Goal: Task Accomplishment & Management: Manage account settings

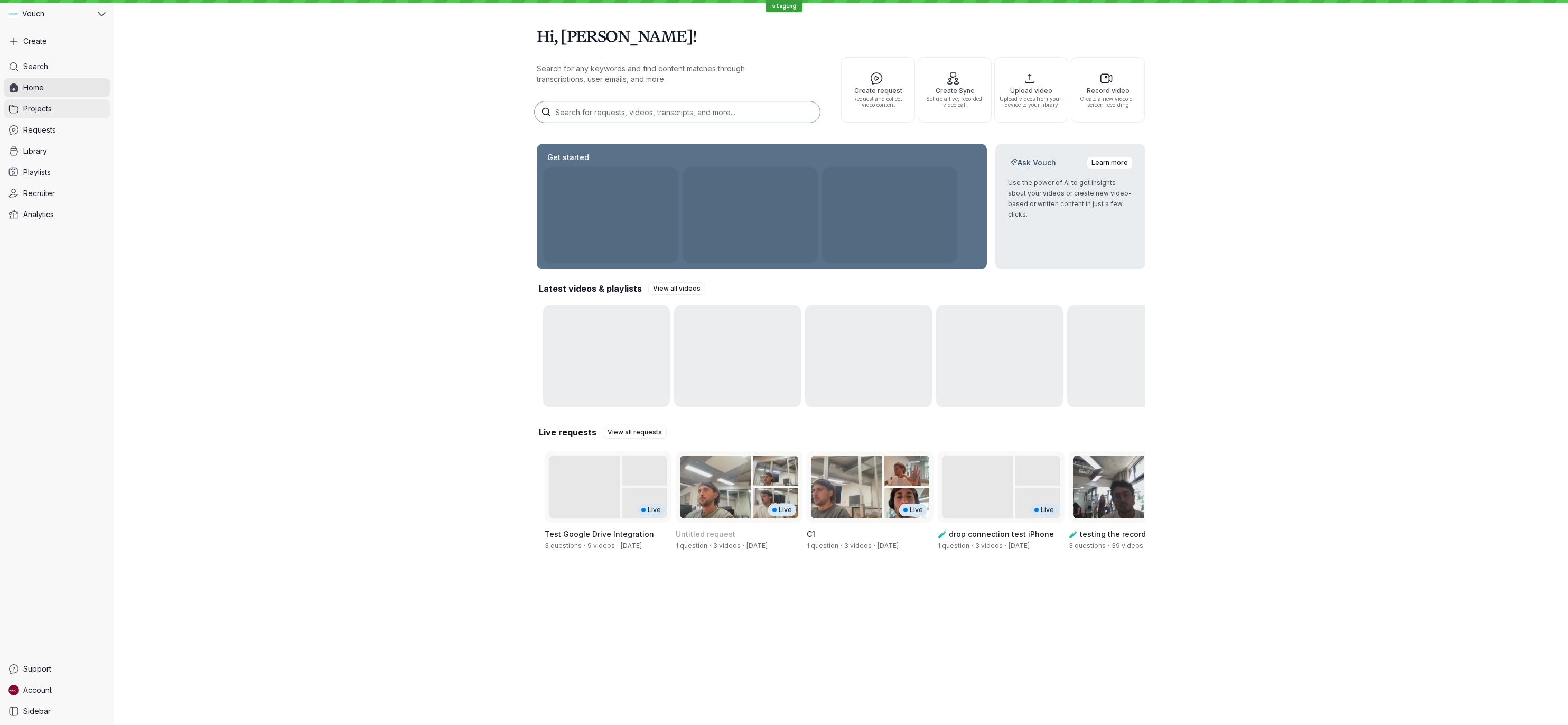
click at [59, 113] on link "Projects" at bounding box center [57, 109] width 106 height 19
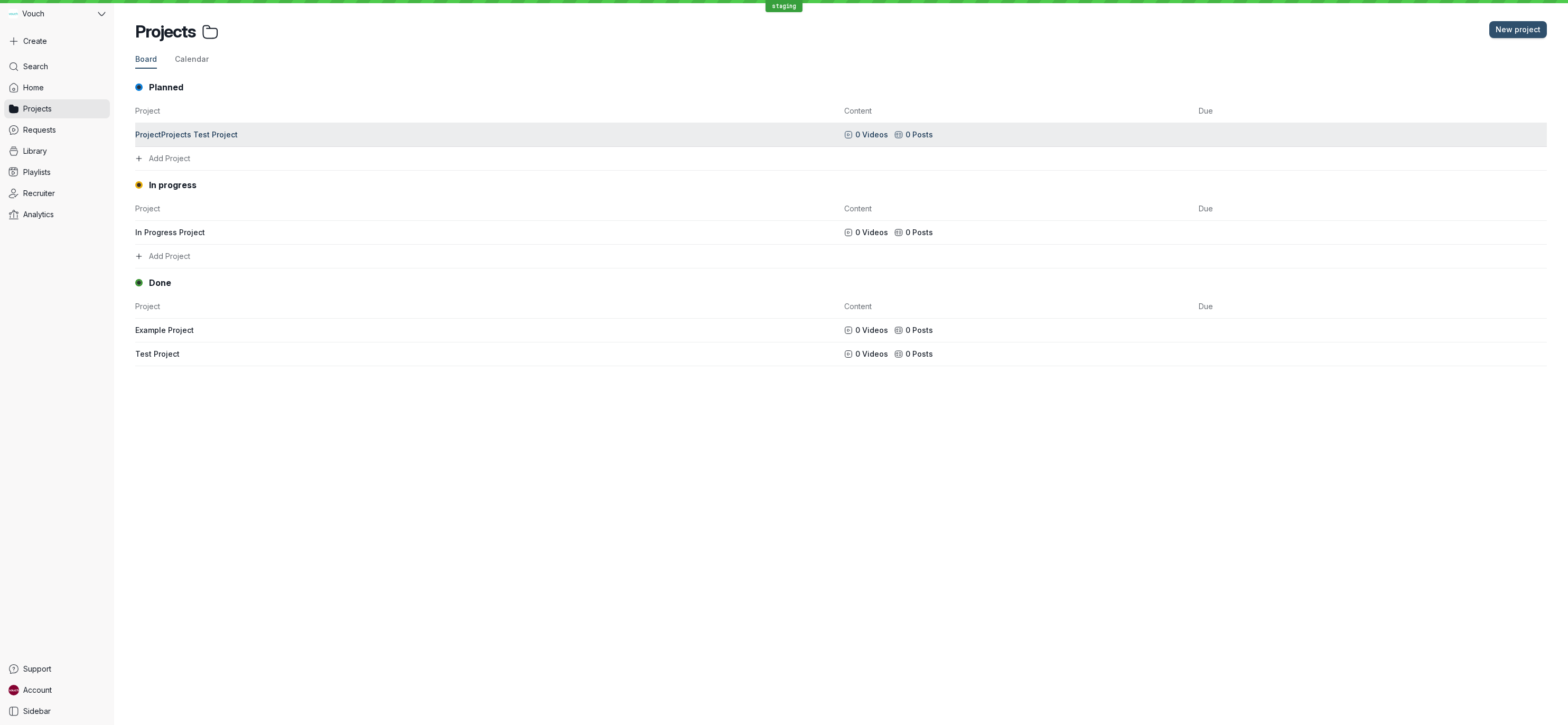
click at [214, 130] on div "ProjectProjects Test Project" at bounding box center [487, 134] width 703 height 11
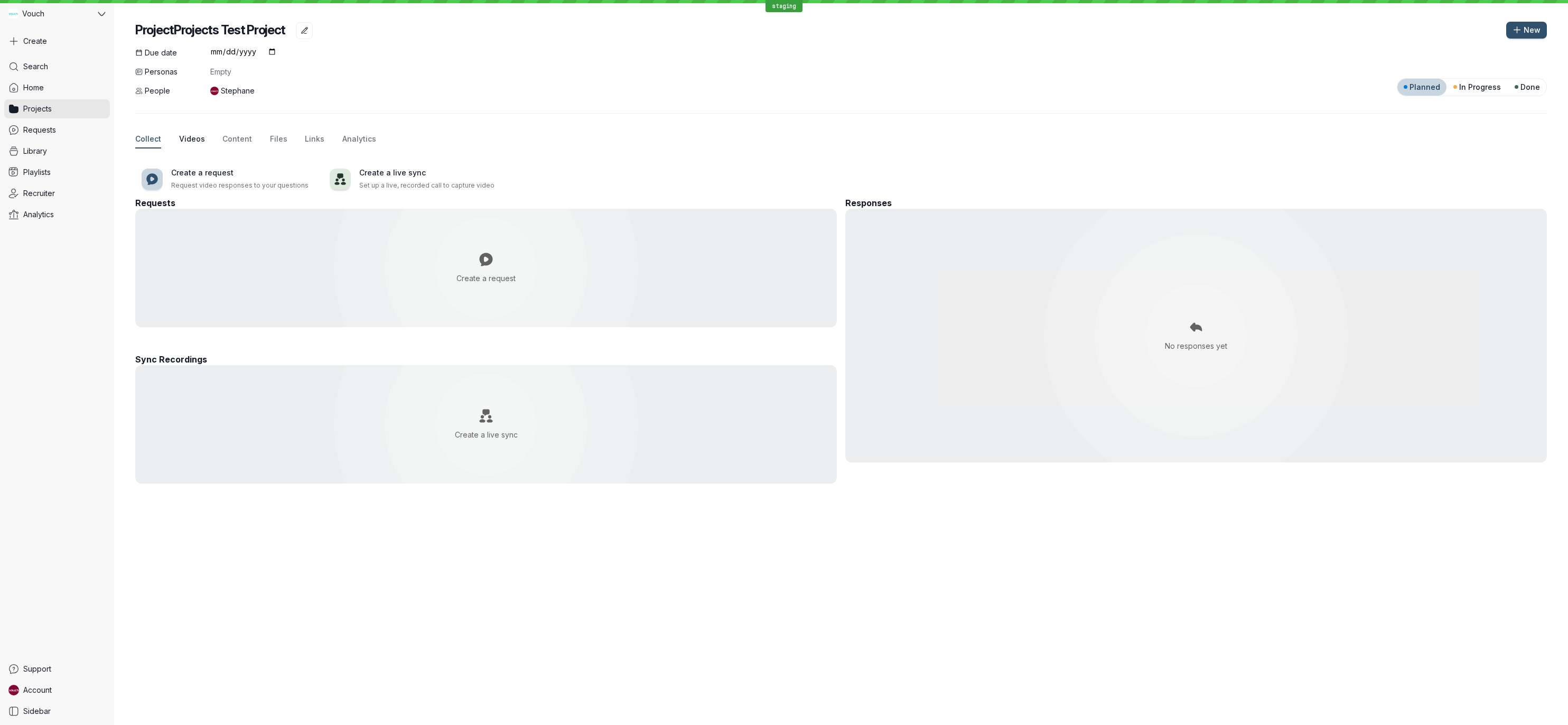
click at [190, 141] on span "Videos" at bounding box center [191, 139] width 26 height 11
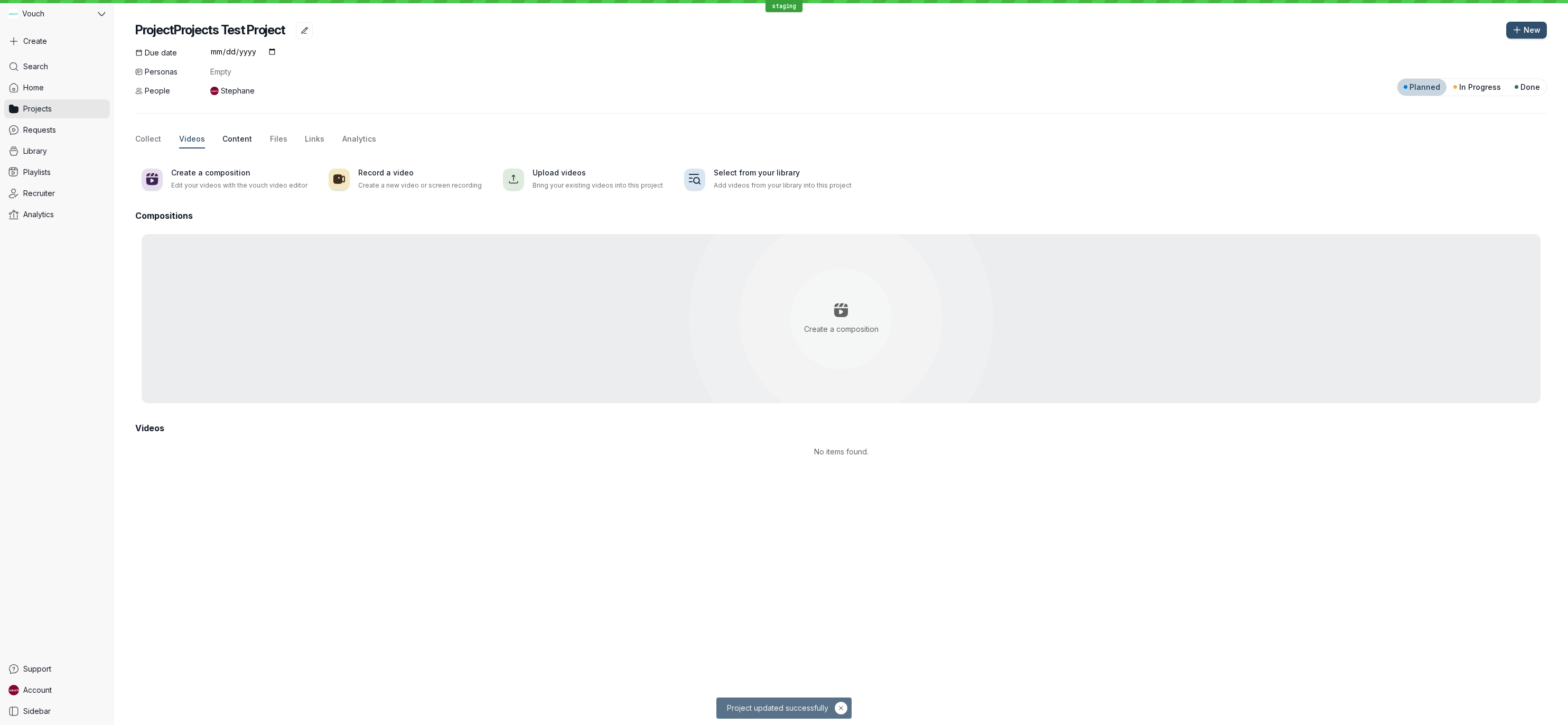
click at [223, 139] on span "Content" at bounding box center [237, 139] width 29 height 11
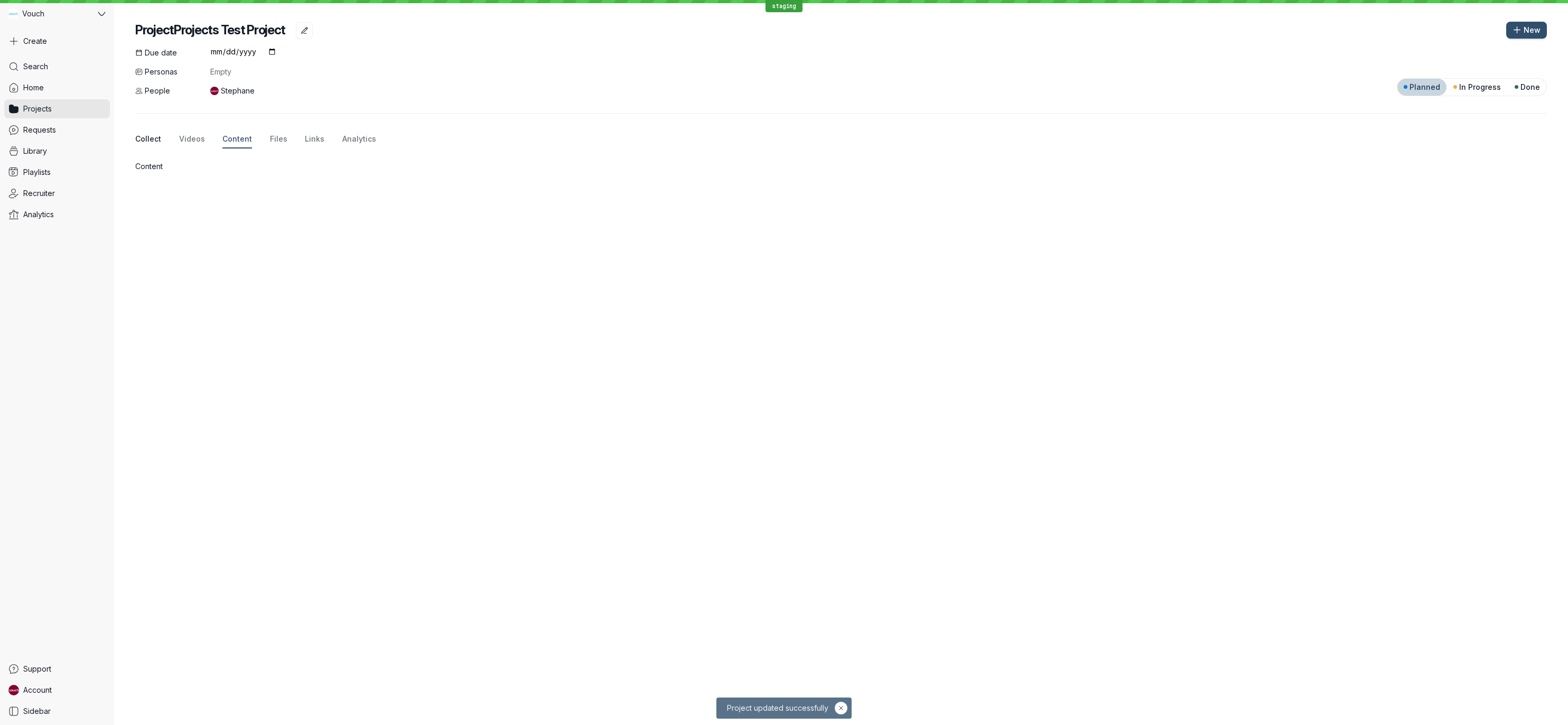
click at [148, 147] on button "Collect" at bounding box center [148, 139] width 26 height 18
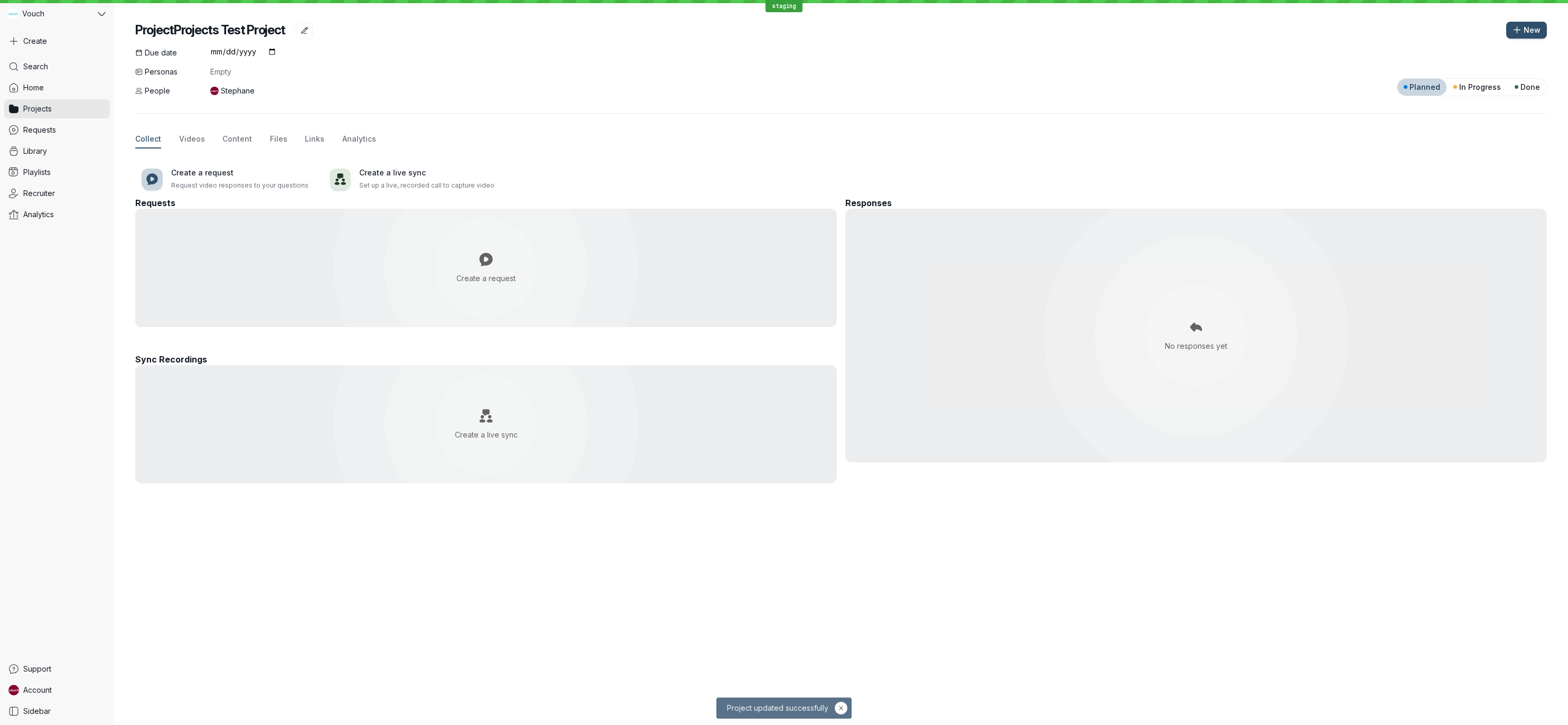
click at [174, 144] on div "Collect Videos Content Files Links Analytics" at bounding box center [841, 139] width 1412 height 18
click at [176, 138] on div "Collect Videos Content Files Links Analytics" at bounding box center [841, 139] width 1412 height 18
click at [180, 139] on span "Videos" at bounding box center [191, 139] width 26 height 11
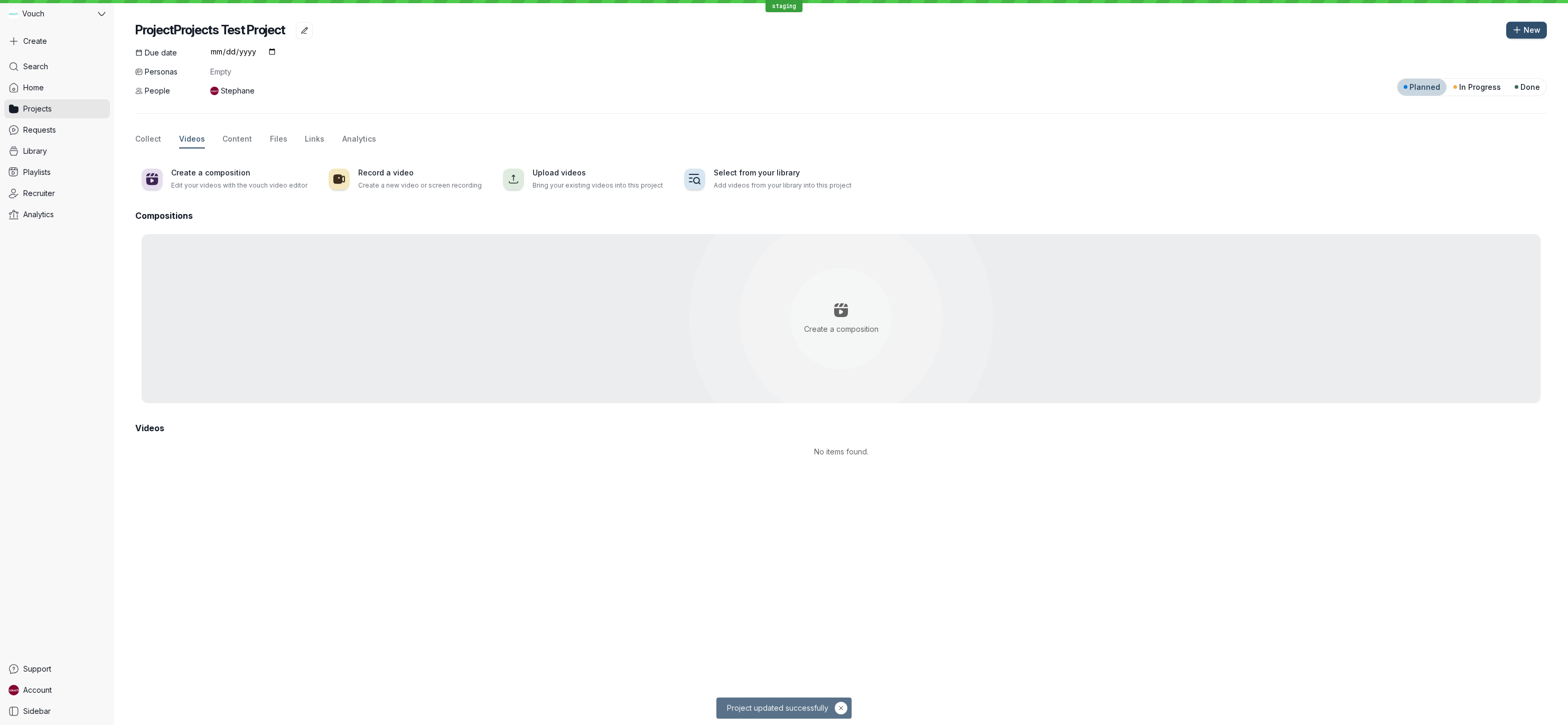
click at [217, 138] on div "Collect Videos Content Files Links Analytics" at bounding box center [841, 139] width 1412 height 18
click at [251, 138] on div "Collect Videos Content Files Links Analytics" at bounding box center [841, 139] width 1412 height 18
click at [270, 138] on span "Files" at bounding box center [279, 139] width 18 height 11
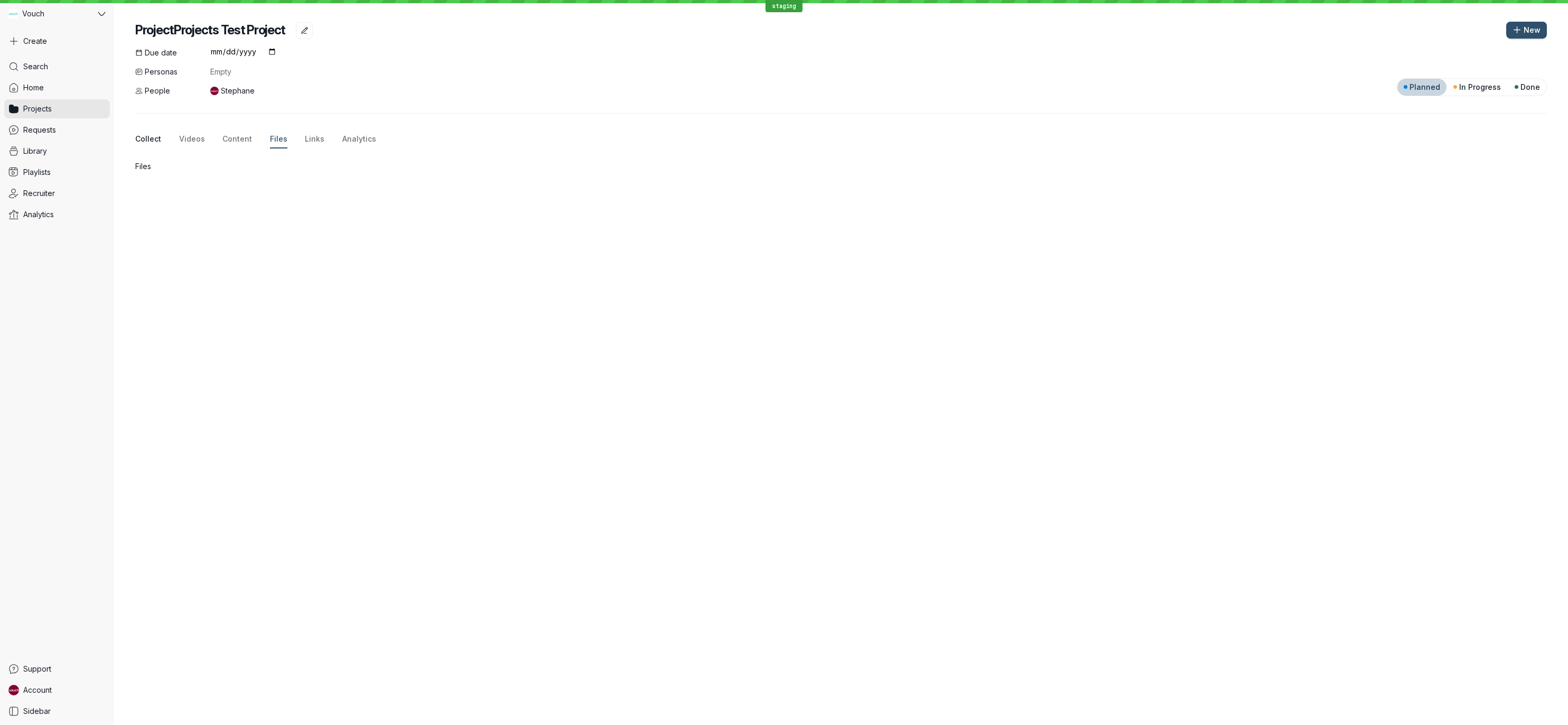
click at [152, 141] on span "Collect" at bounding box center [148, 139] width 26 height 11
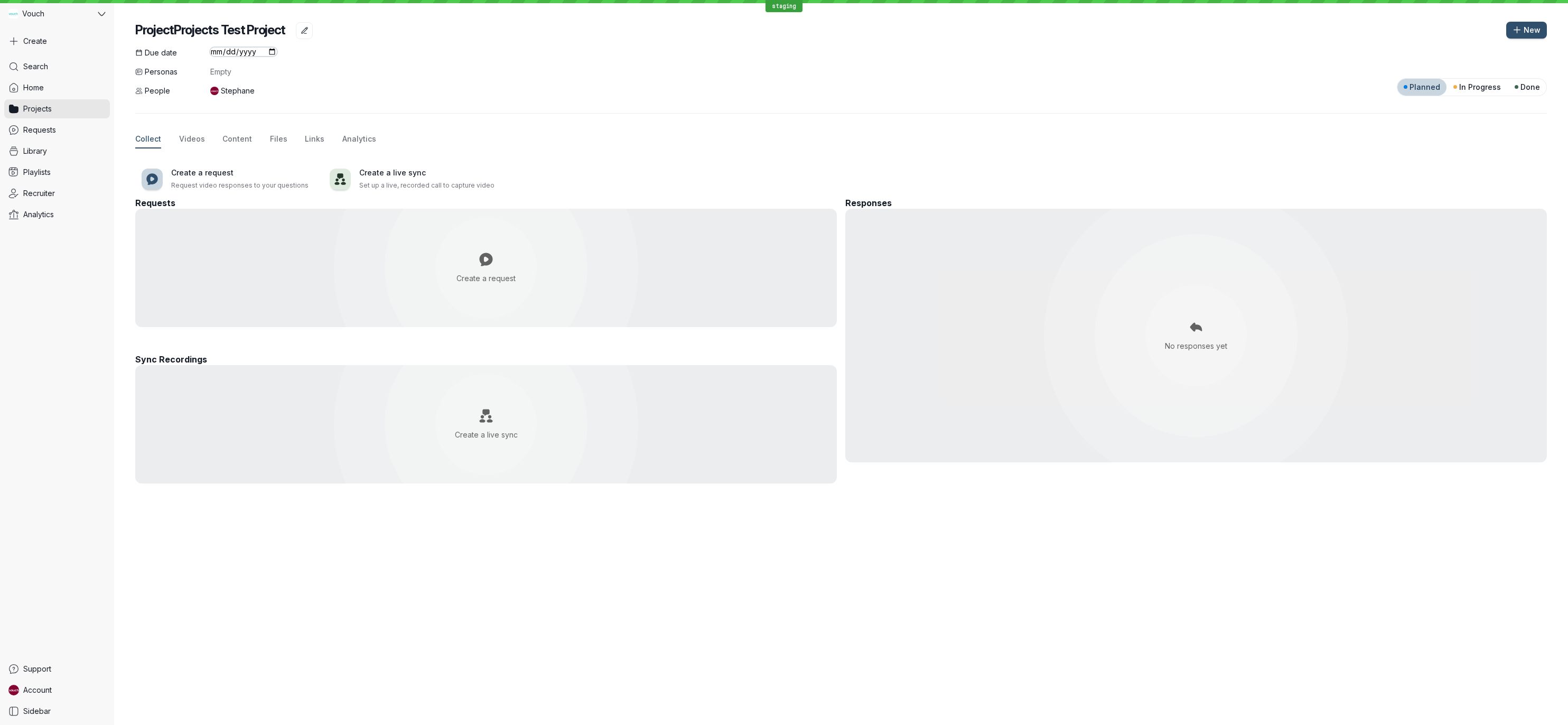
click at [226, 54] on input "date" at bounding box center [243, 52] width 66 height 9
click at [233, 63] on div "Due date Personas Empty People [PERSON_NAME]" at bounding box center [206, 72] width 141 height 49
click at [273, 51] on input "date" at bounding box center [243, 52] width 66 height 9
type input "[DATE]"
click at [395, 101] on div at bounding box center [841, 113] width 1412 height 34
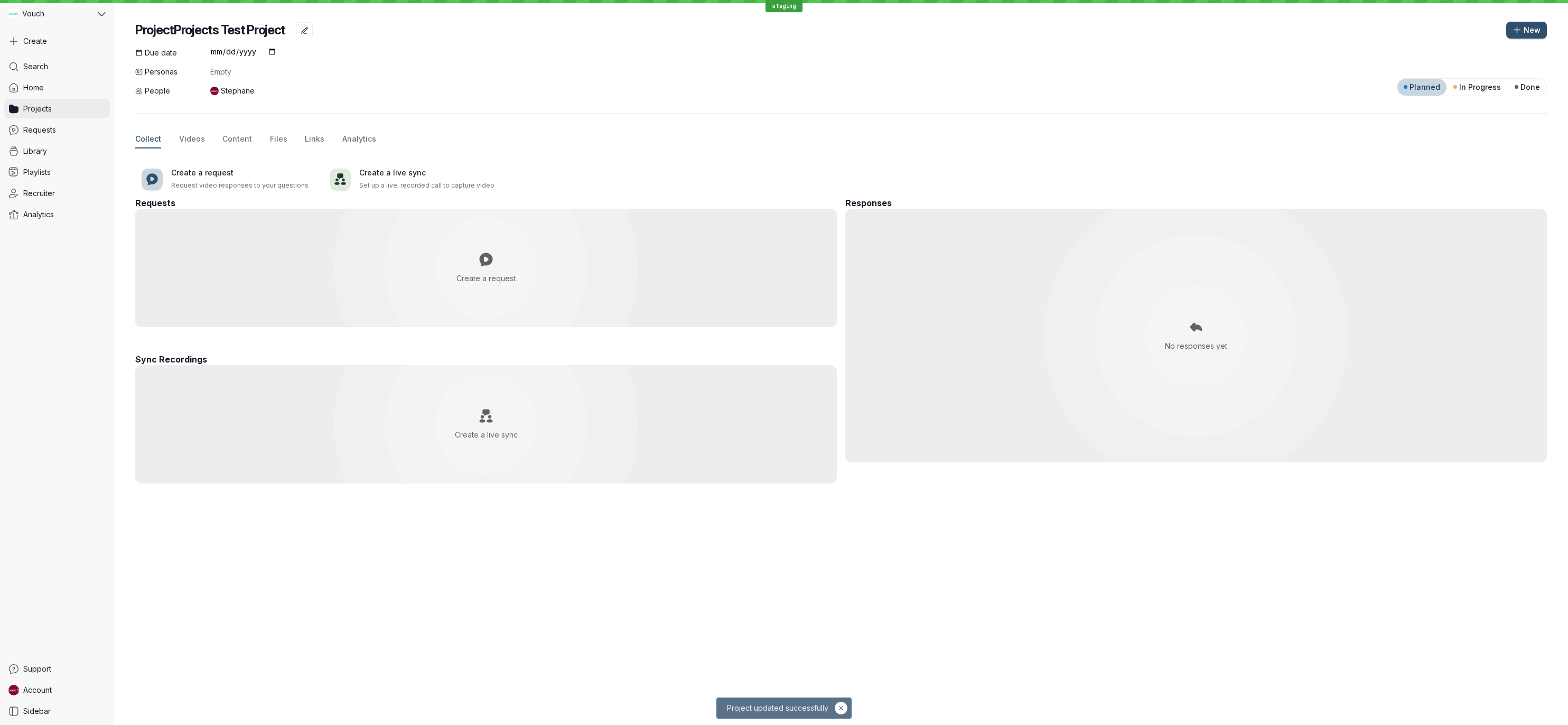
click at [71, 114] on link "Projects" at bounding box center [57, 109] width 106 height 19
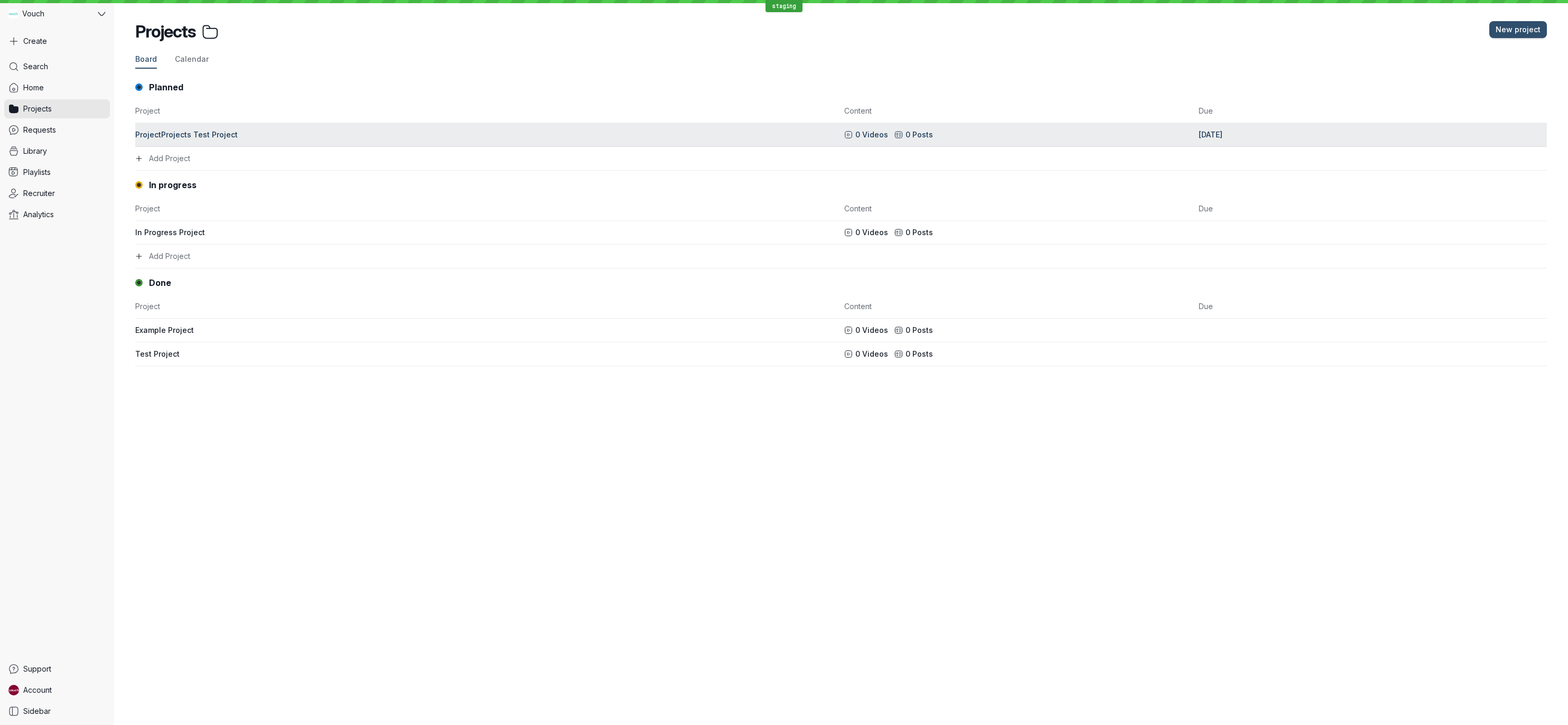
click at [216, 131] on div "ProjectProjects Test Project" at bounding box center [487, 134] width 703 height 11
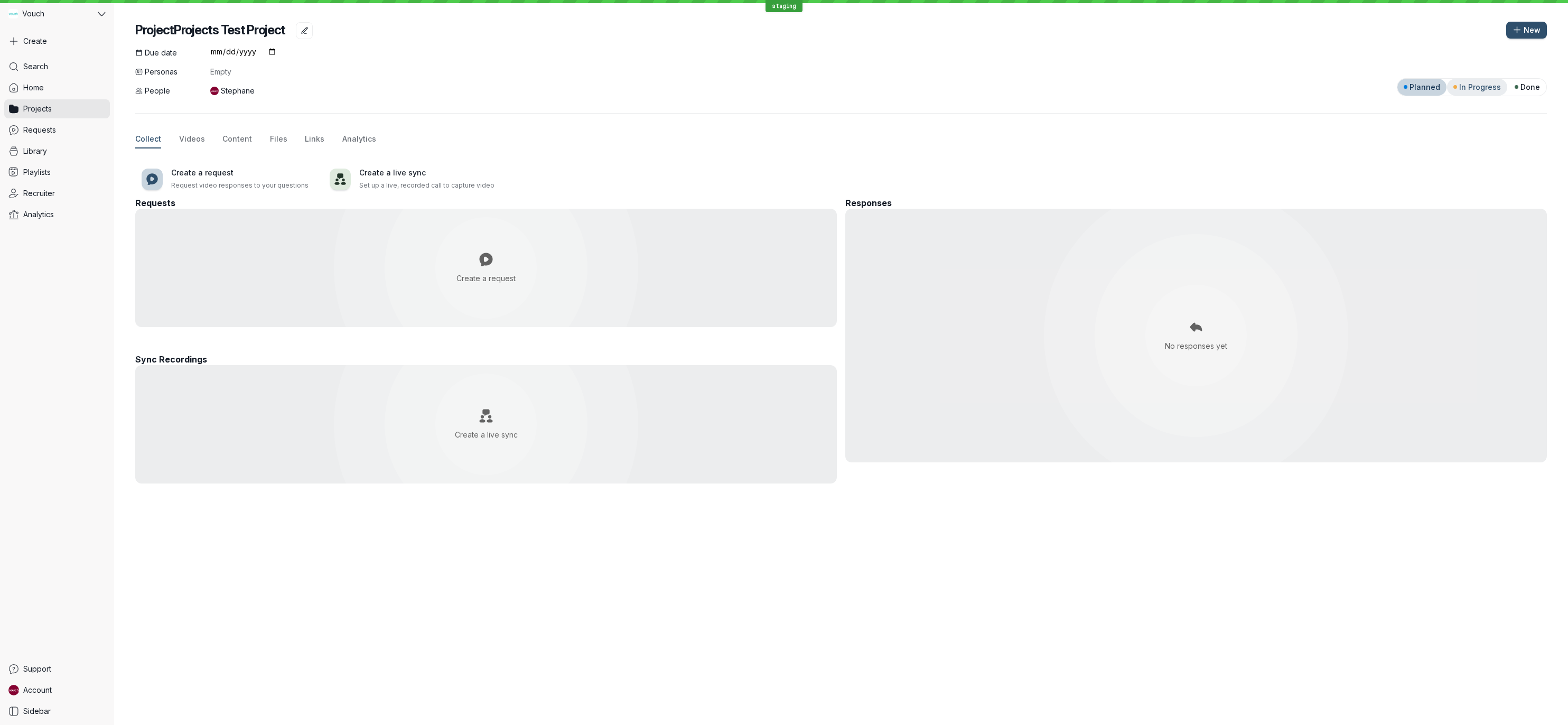
click at [1459, 84] on div "In Progress" at bounding box center [1477, 87] width 48 height 11
click at [1538, 87] on span "Done" at bounding box center [1530, 87] width 19 height 11
click at [1432, 84] on span "Planned" at bounding box center [1425, 87] width 31 height 11
click at [1475, 52] on div "Due date [DATE] Personas Empty People Stephane Planned In Progress Done" at bounding box center [841, 72] width 1412 height 49
drag, startPoint x: 1557, startPoint y: 22, endPoint x: 1474, endPoint y: 39, distance: 84.7
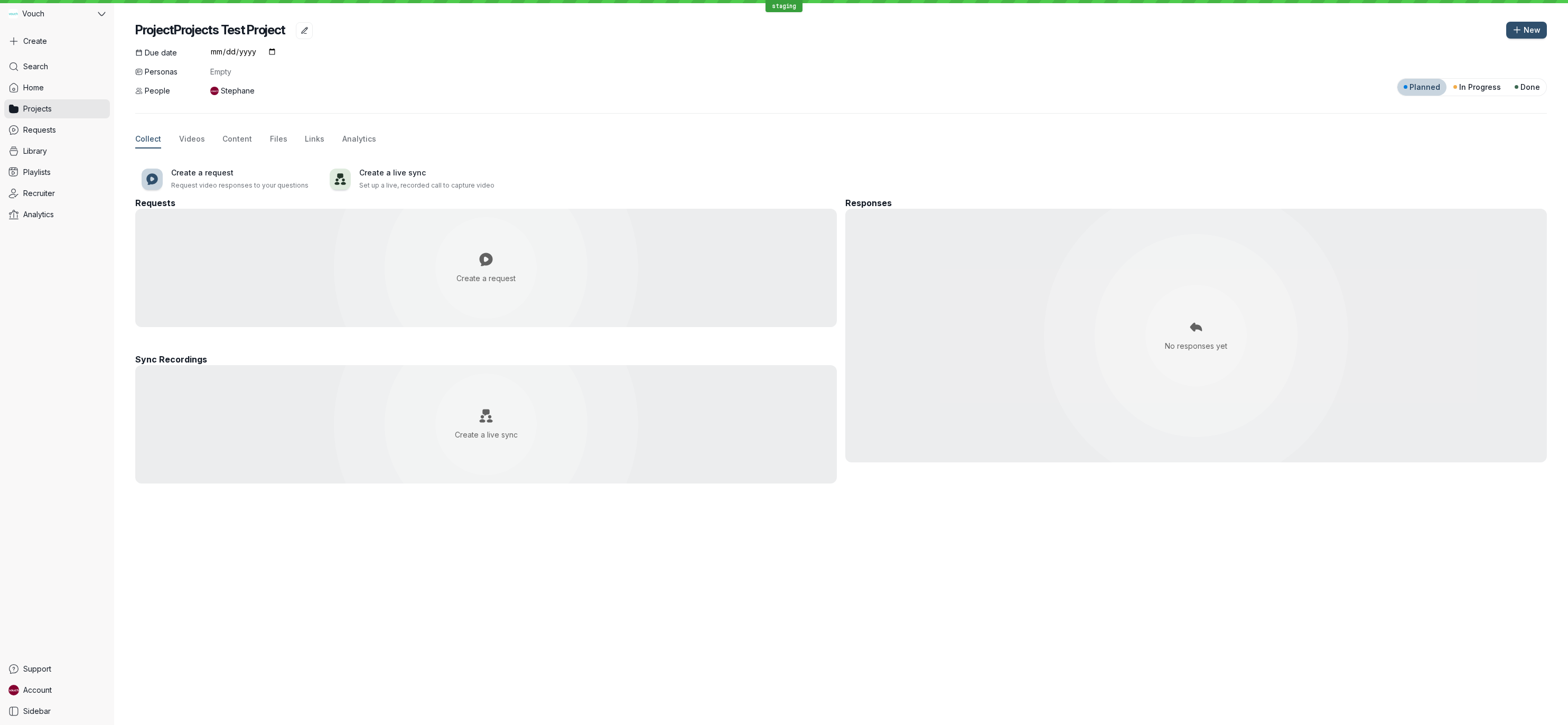
click at [1556, 23] on header "ProjectProjects Test Project New" at bounding box center [841, 19] width 1454 height 39
click at [1505, 33] on div "ProjectProjects Test Project" at bounding box center [821, 30] width 1371 height 18
click at [1511, 33] on button "New" at bounding box center [1526, 30] width 41 height 17
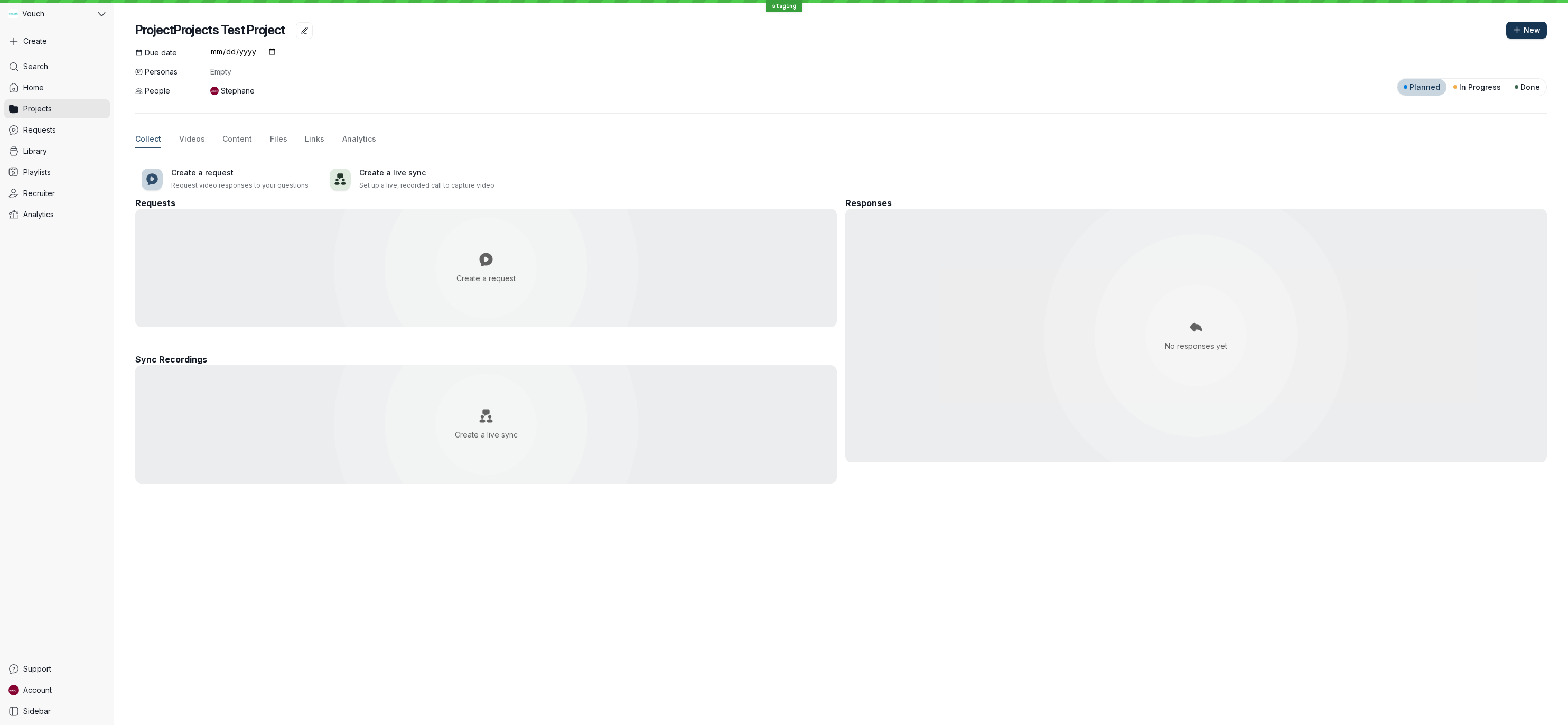
drag, startPoint x: 1511, startPoint y: 33, endPoint x: 1183, endPoint y: 47, distance: 328.3
click at [1486, 35] on div "ProjectProjects Test Project New" at bounding box center [841, 30] width 1412 height 18
click at [1052, 58] on div "Due date [DATE] Personas Empty People Stephane Planned In Progress Done" at bounding box center [841, 72] width 1412 height 49
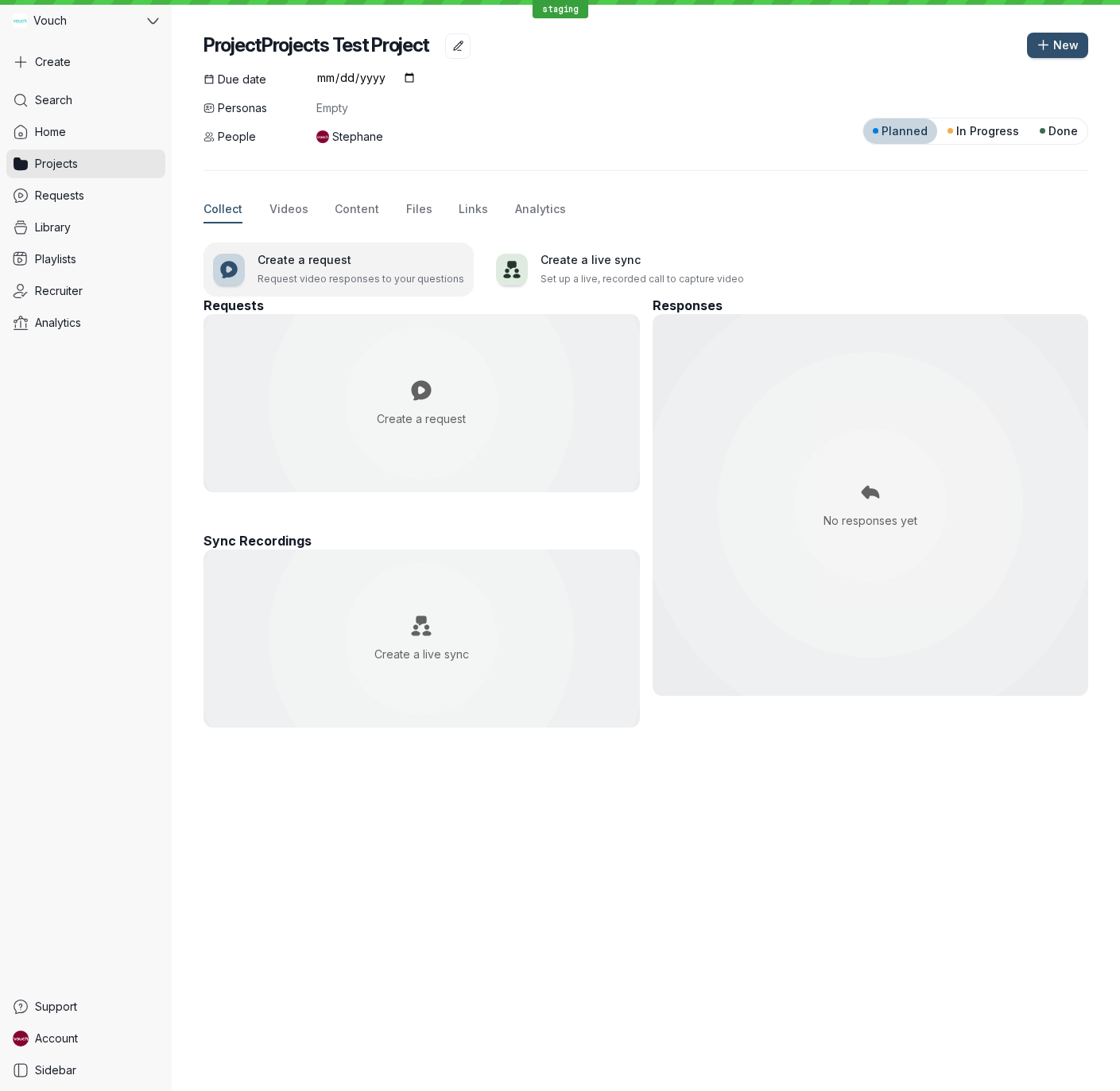
click at [380, 273] on p "Request video responses to your questions" at bounding box center [361, 279] width 207 height 16
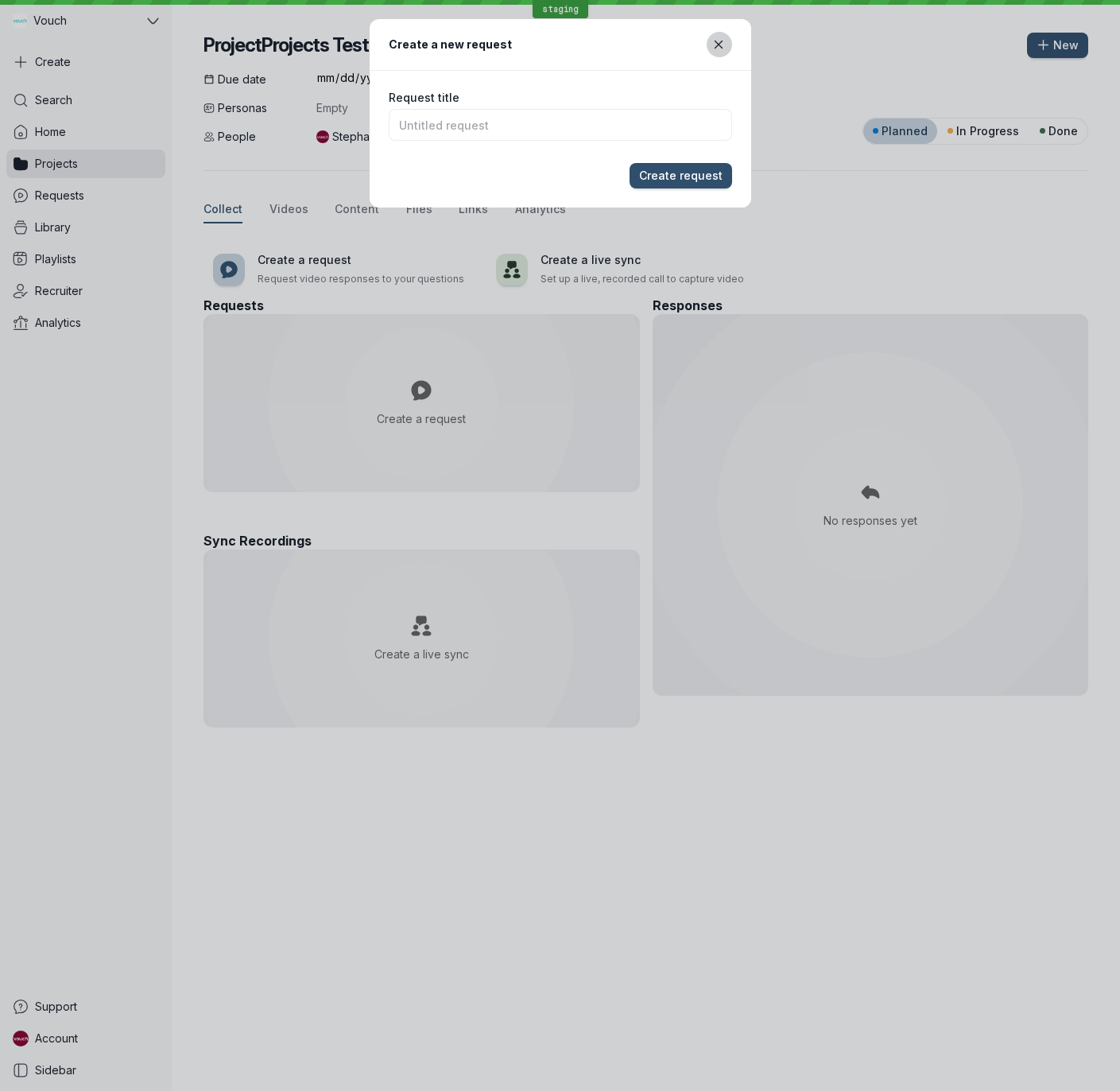
click at [719, 40] on icon "Close modal" at bounding box center [719, 45] width 13 height 13
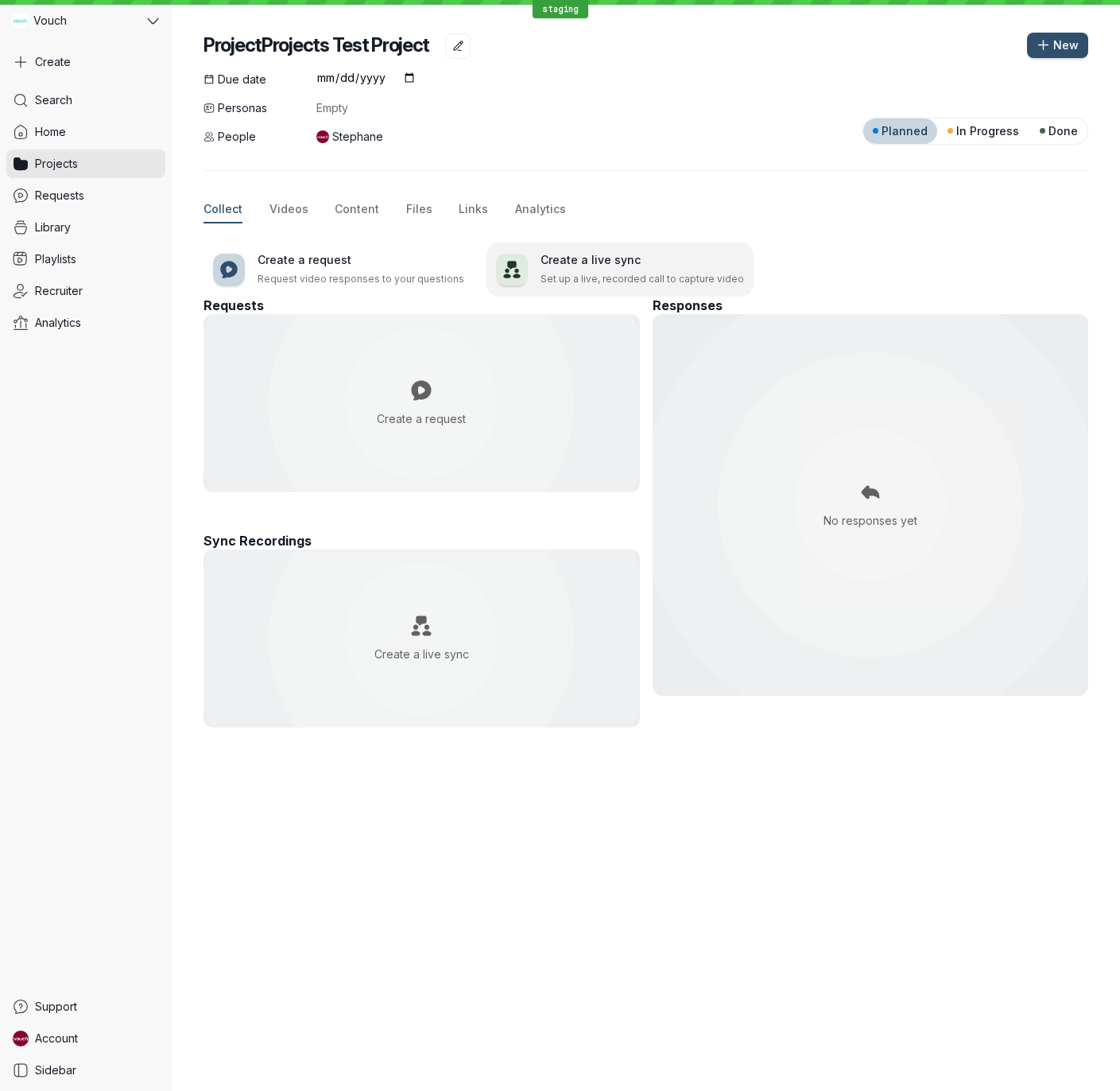
click at [566, 274] on p "Set up a live, recorded call to capture video" at bounding box center [642, 279] width 203 height 16
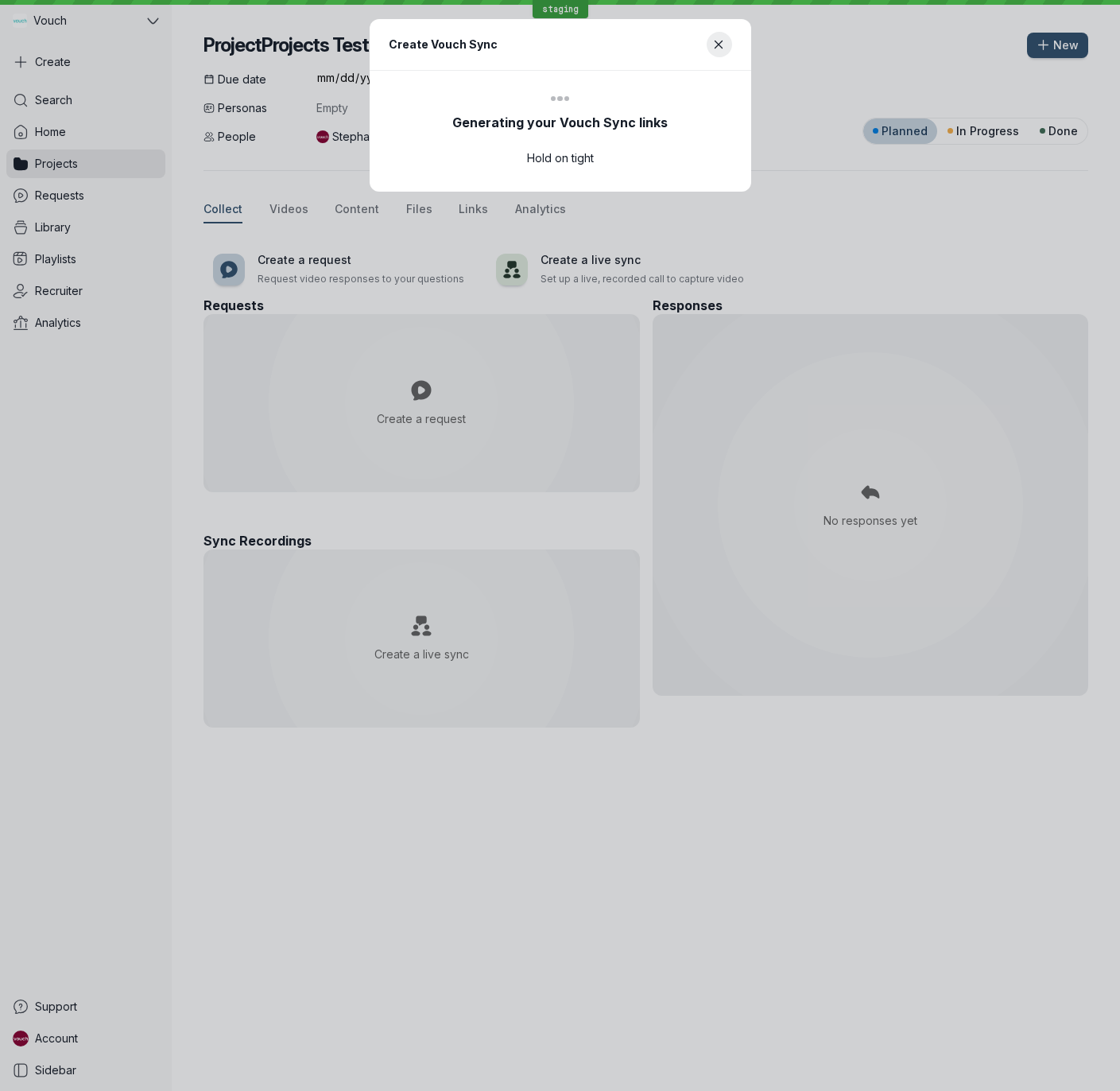
click at [732, 45] on header "Create Vouch Sync" at bounding box center [560, 44] width 381 height 52
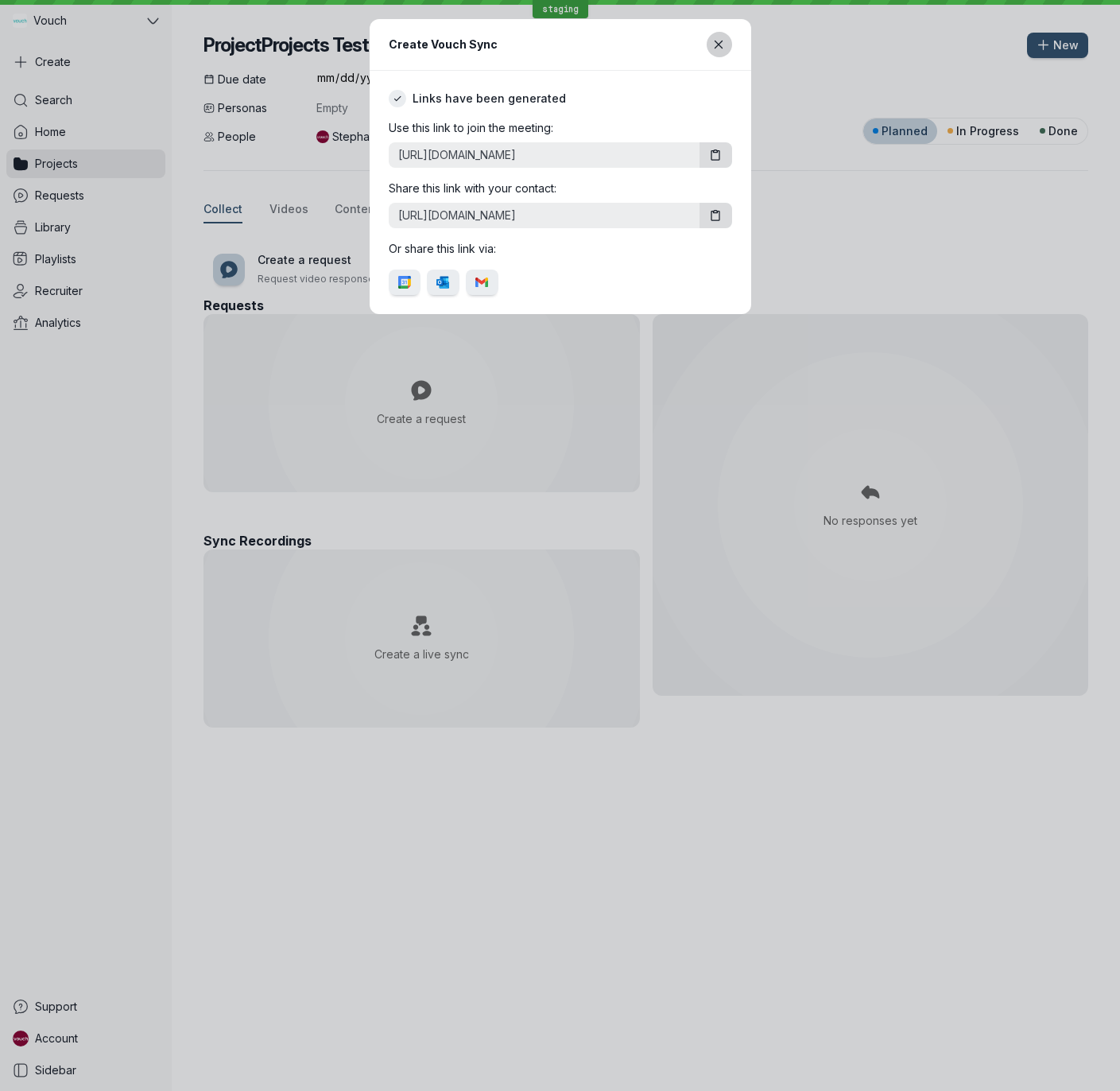
click at [725, 42] on icon "Close modal" at bounding box center [719, 45] width 13 height 13
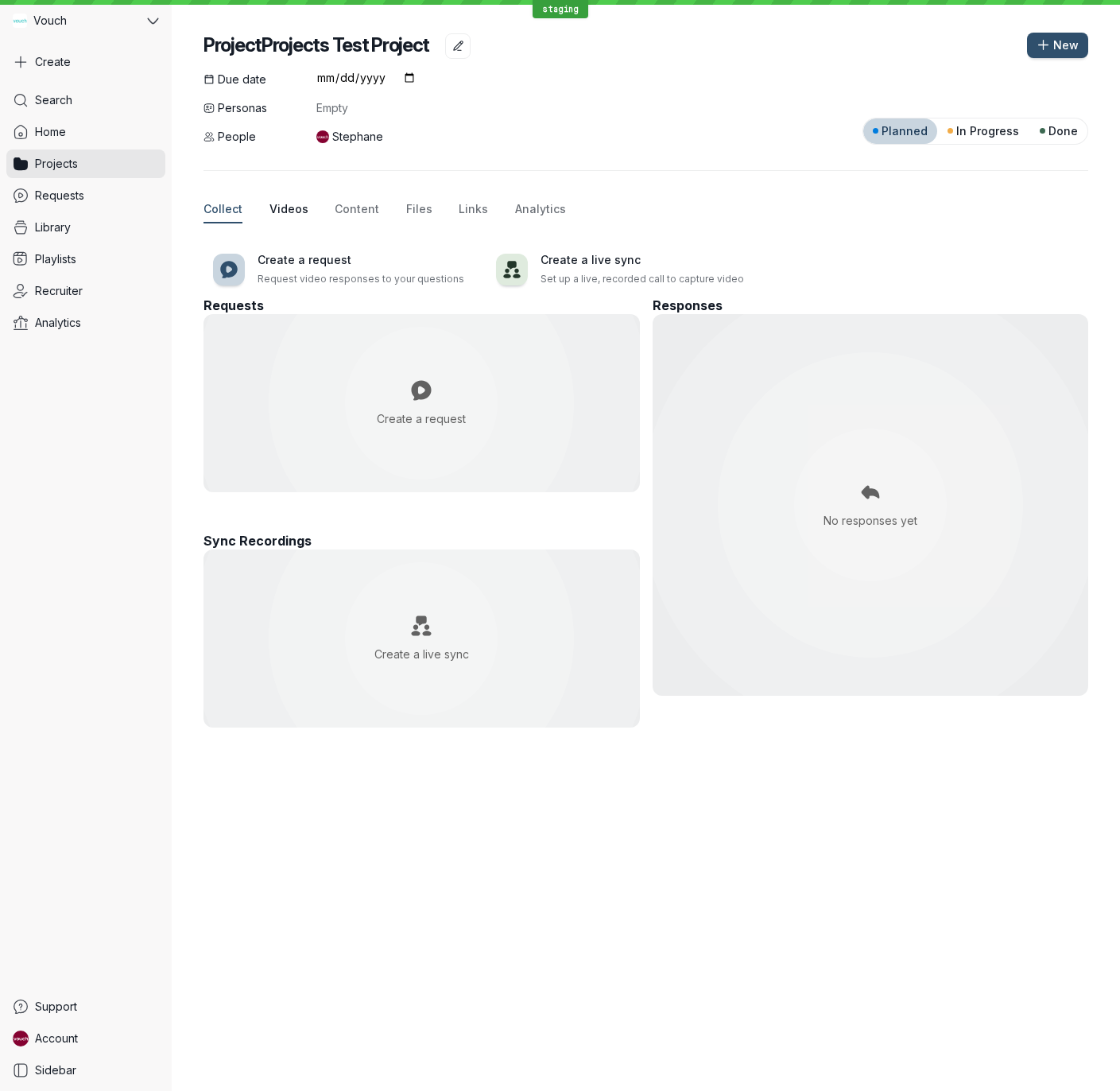
click at [278, 210] on span "Videos" at bounding box center [288, 209] width 39 height 16
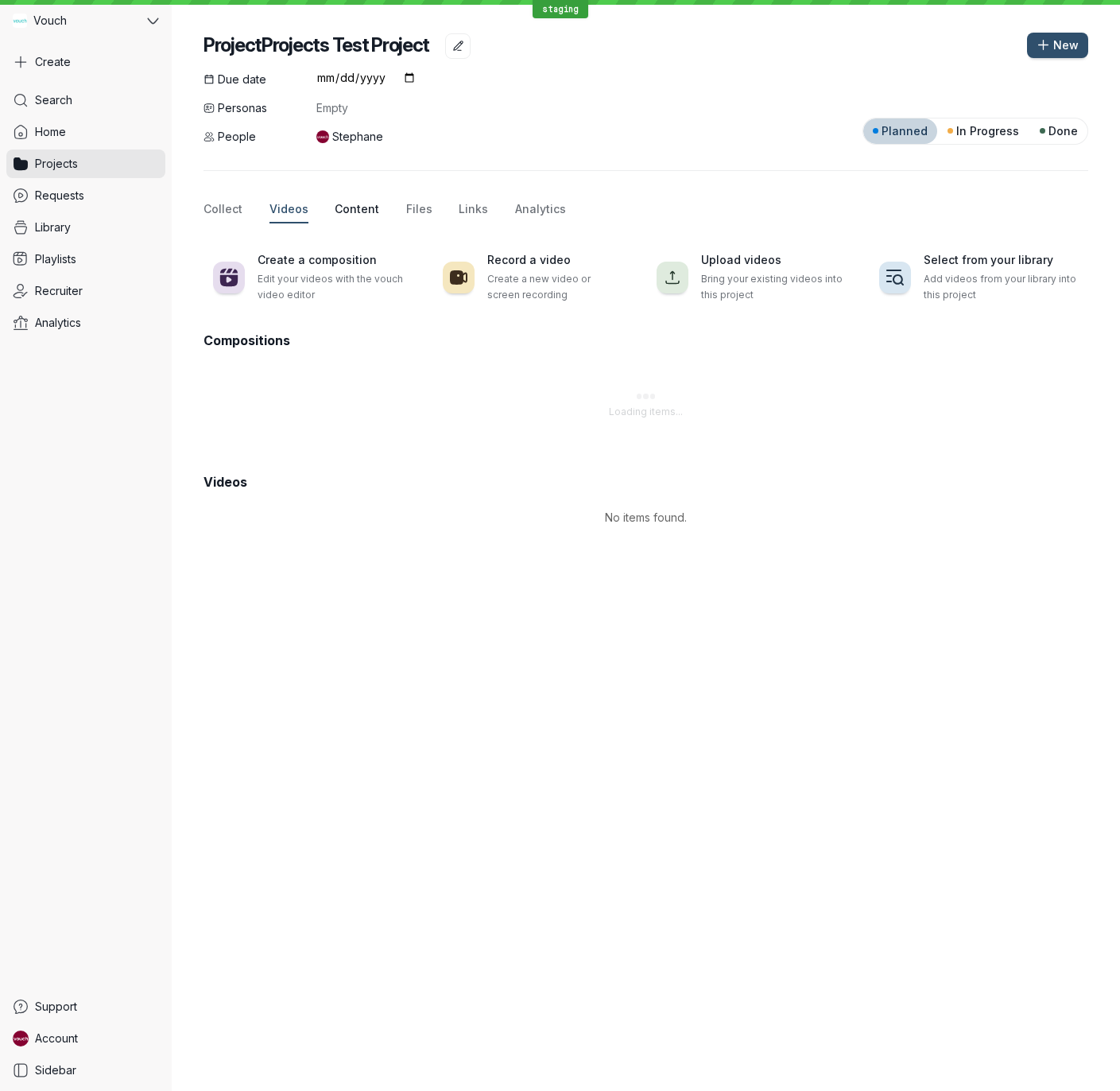
click at [352, 204] on span "Content" at bounding box center [357, 209] width 44 height 16
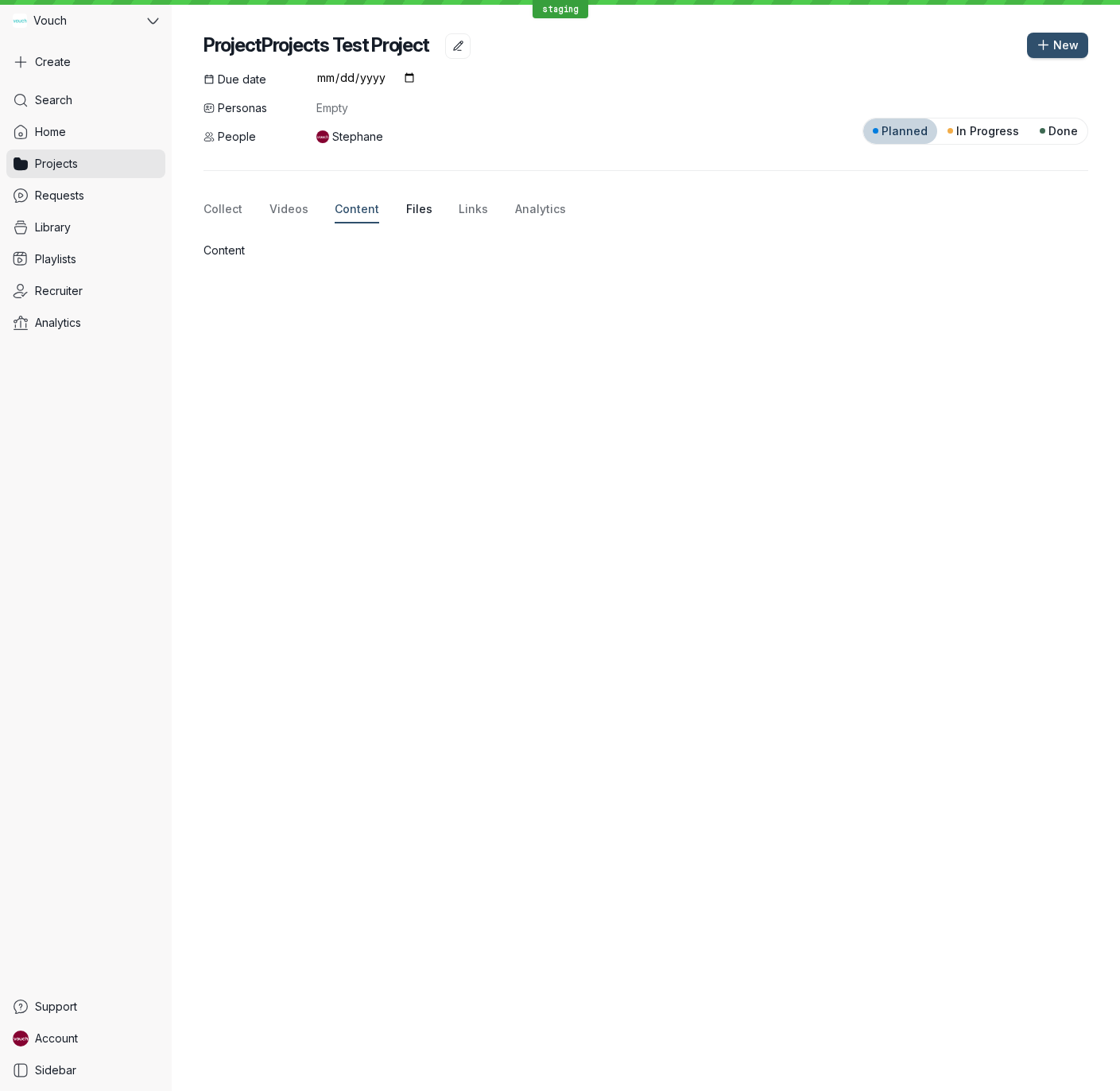
click at [416, 210] on span "Files" at bounding box center [420, 209] width 26 height 16
click at [377, 213] on div "Collect Videos Content Files Links Analytics" at bounding box center [646, 210] width 885 height 27
click at [340, 211] on span "Content" at bounding box center [357, 209] width 44 height 16
click at [393, 211] on div "Collect Videos Content Files Links Analytics" at bounding box center [646, 210] width 885 height 27
click at [458, 211] on span "Links" at bounding box center [472, 209] width 29 height 16
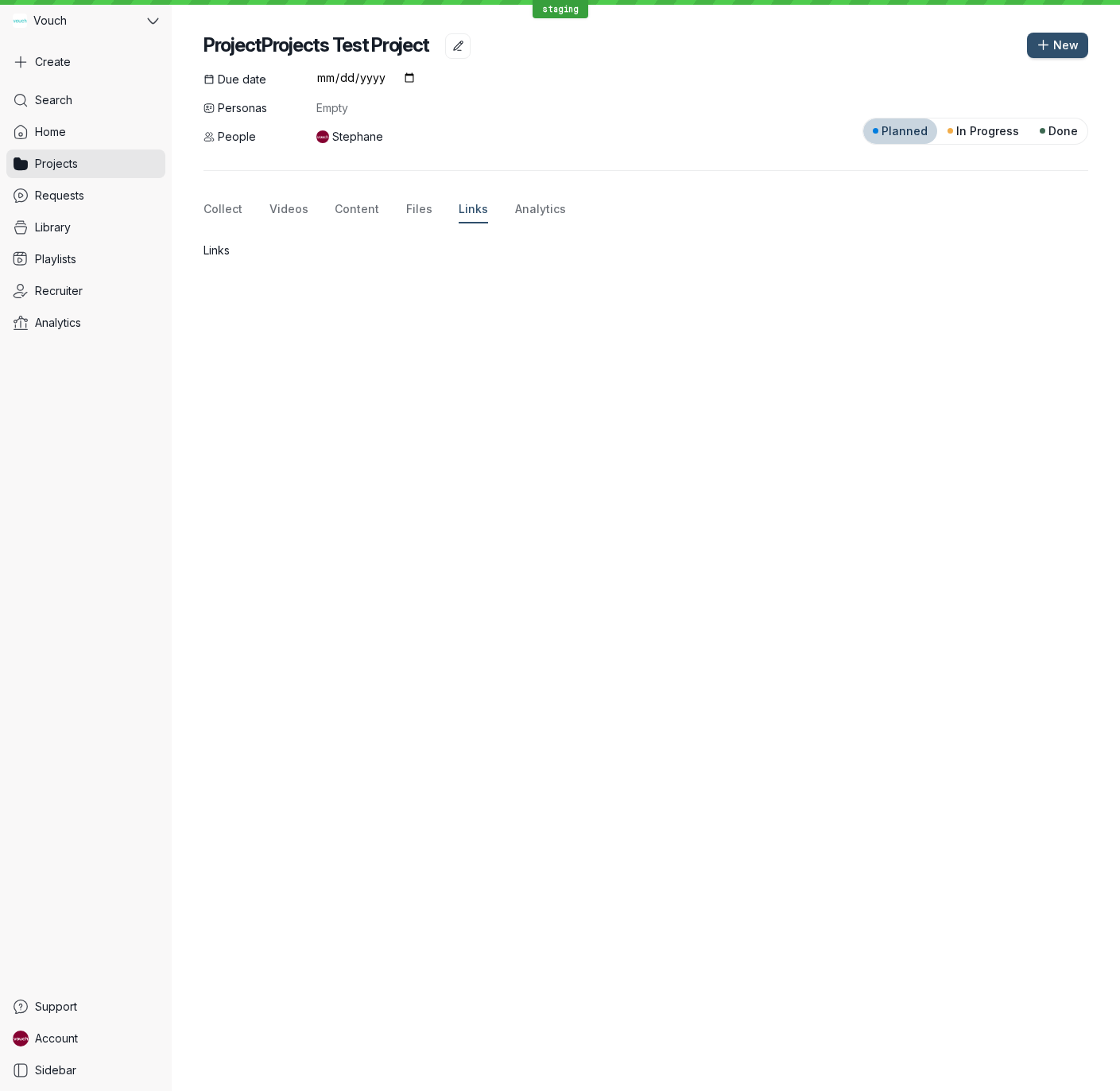
click at [500, 211] on div "Collect Videos Content Files Links Analytics" at bounding box center [646, 210] width 885 height 27
click at [128, 162] on link "Projects" at bounding box center [86, 164] width 159 height 28
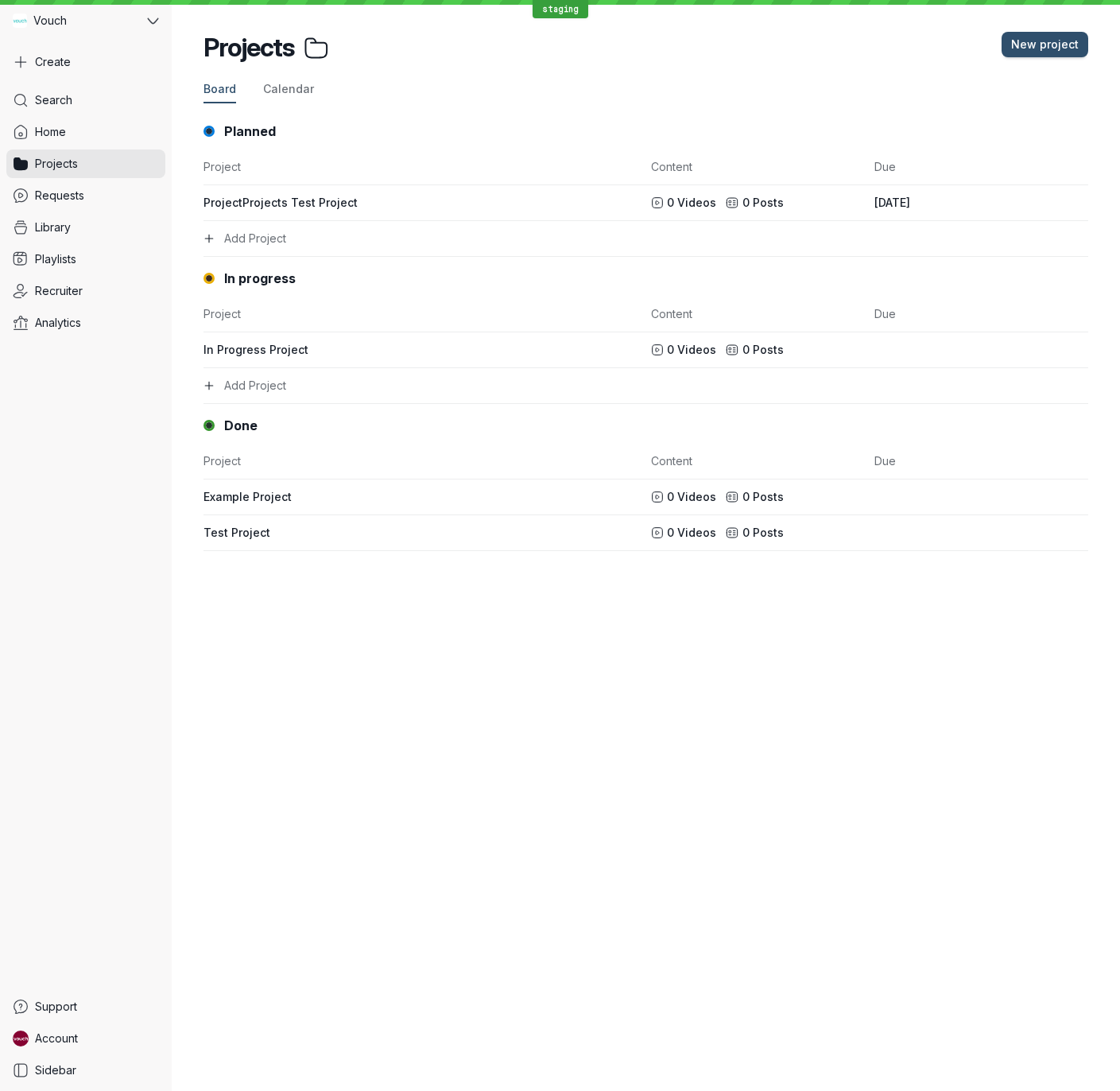
click at [75, 400] on div "Search Home Projects Requests Library Playlists Recruiter Analytics" at bounding box center [86, 536] width 159 height 900
click at [827, 618] on div "Projects New project Board Calendar Planned Project Content Due ProjectProjects…" at bounding box center [646, 545] width 949 height 1091
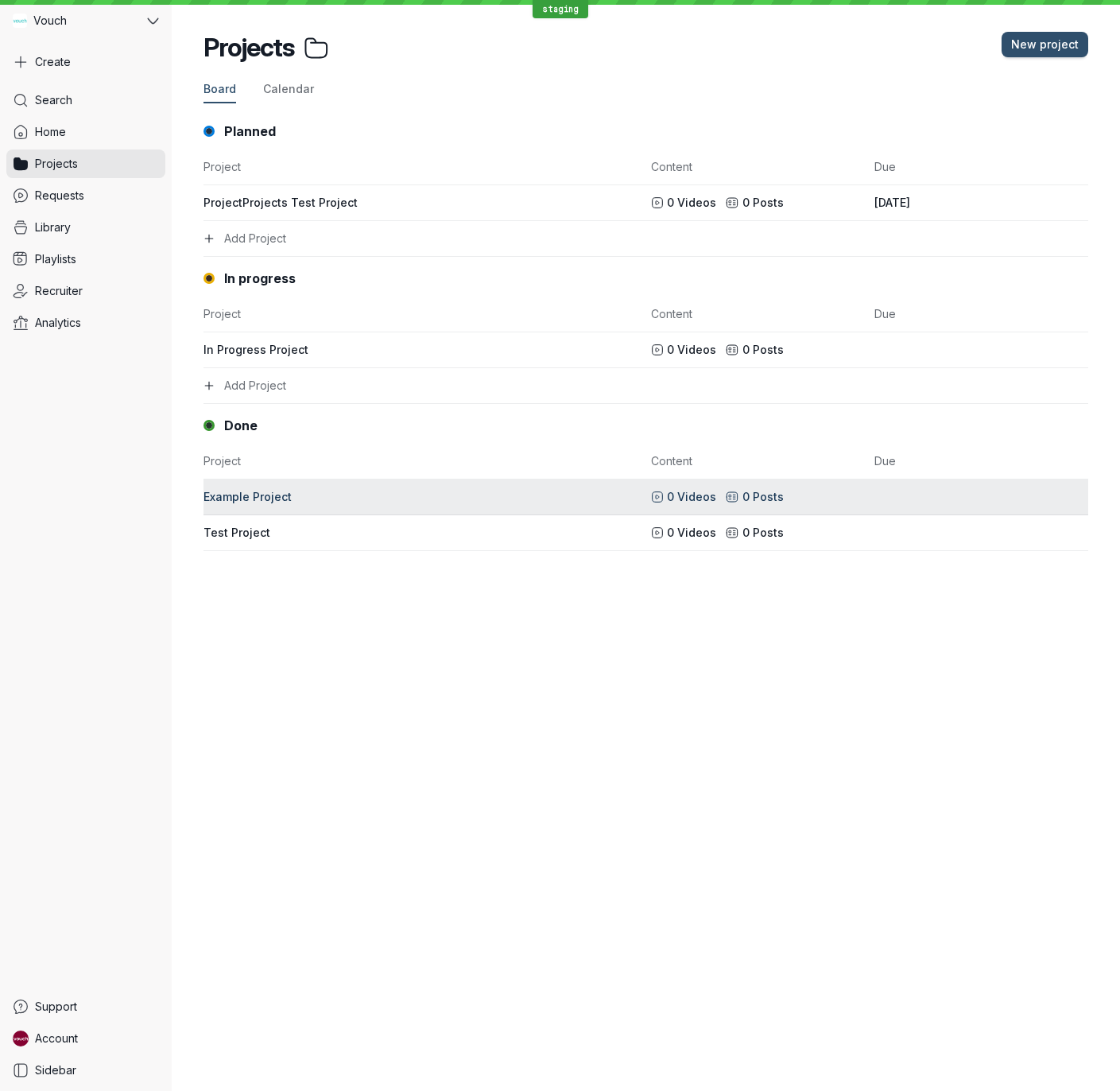
click at [274, 499] on div "Example Project" at bounding box center [422, 497] width 438 height 16
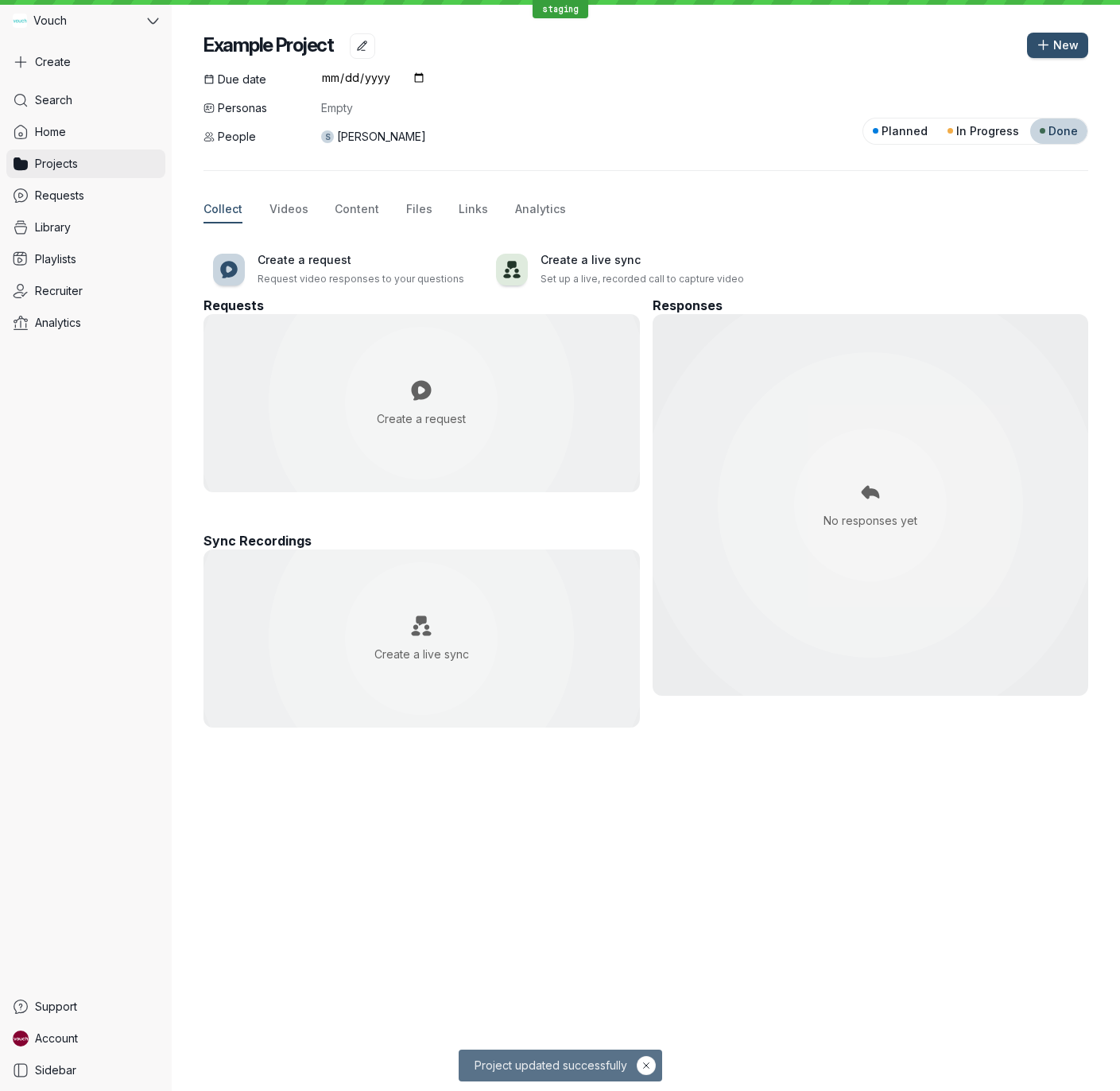
click at [43, 168] on span "Projects" at bounding box center [56, 164] width 43 height 16
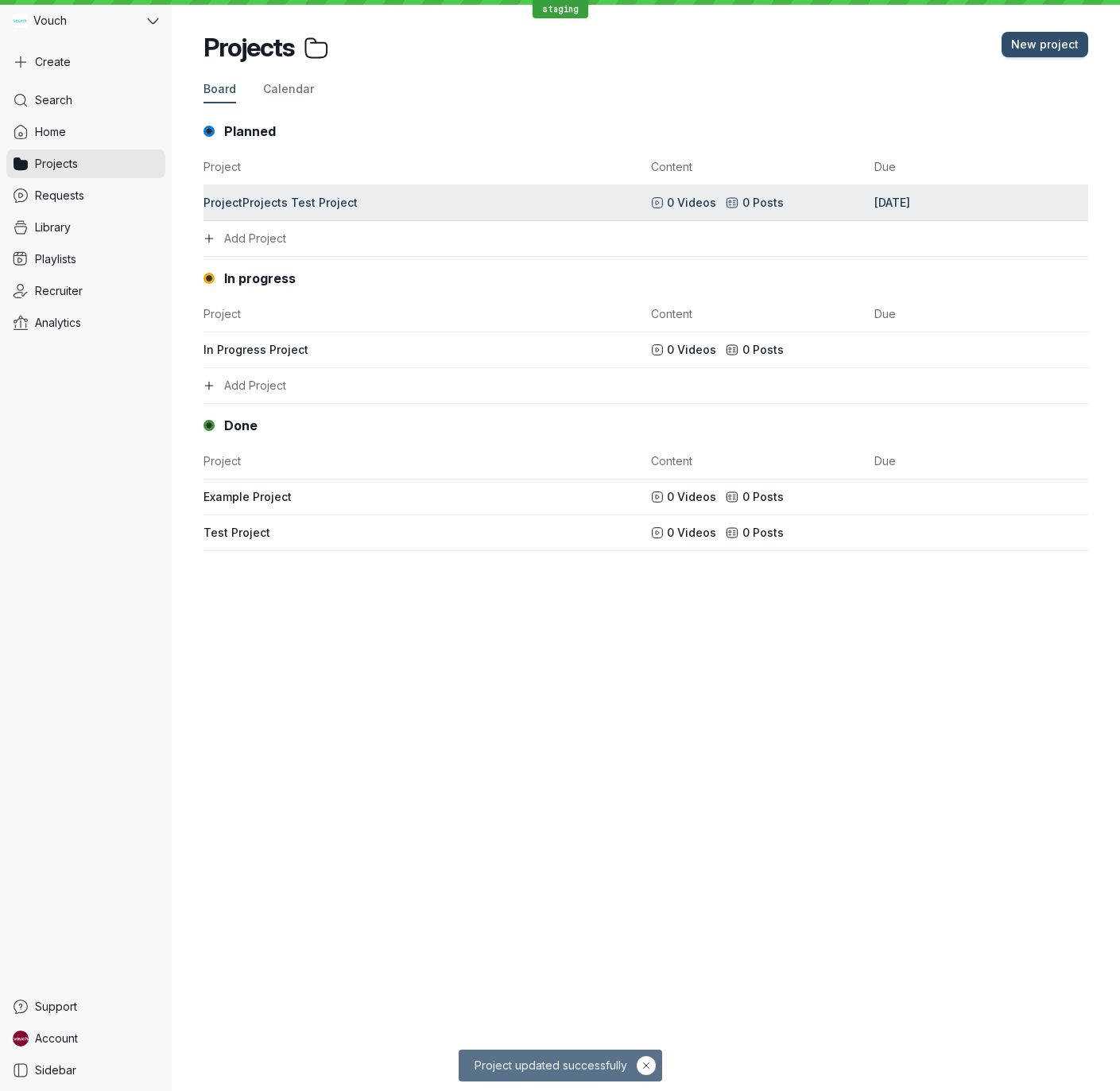
click at [261, 215] on link "ProjectProjects Test Project 0 Videos 0 Posts [DATE]" at bounding box center [646, 203] width 885 height 36
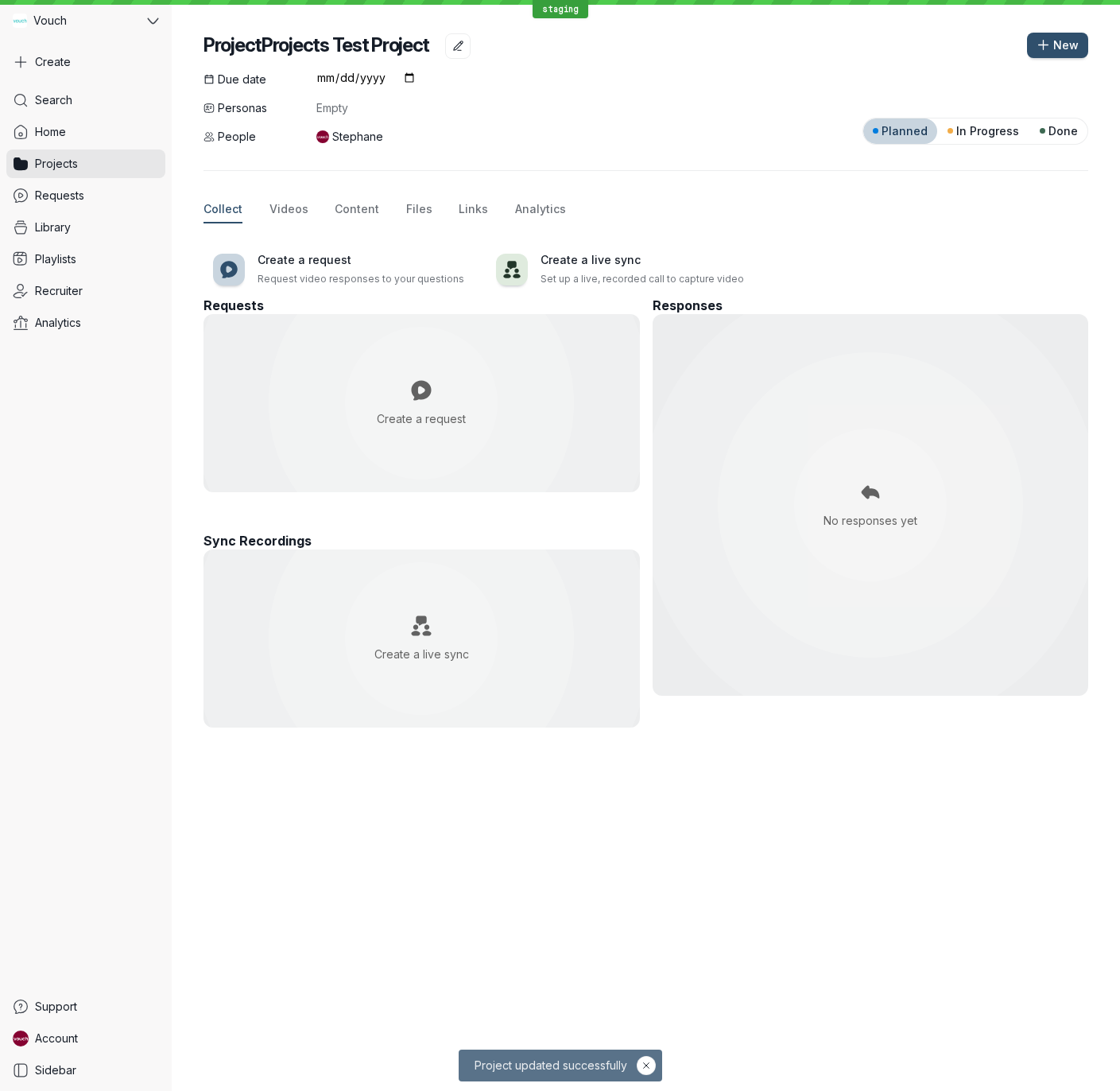
click at [263, 217] on div "Collect Videos Content Files Links Analytics" at bounding box center [646, 210] width 885 height 27
click at [274, 214] on span "Videos" at bounding box center [288, 209] width 39 height 16
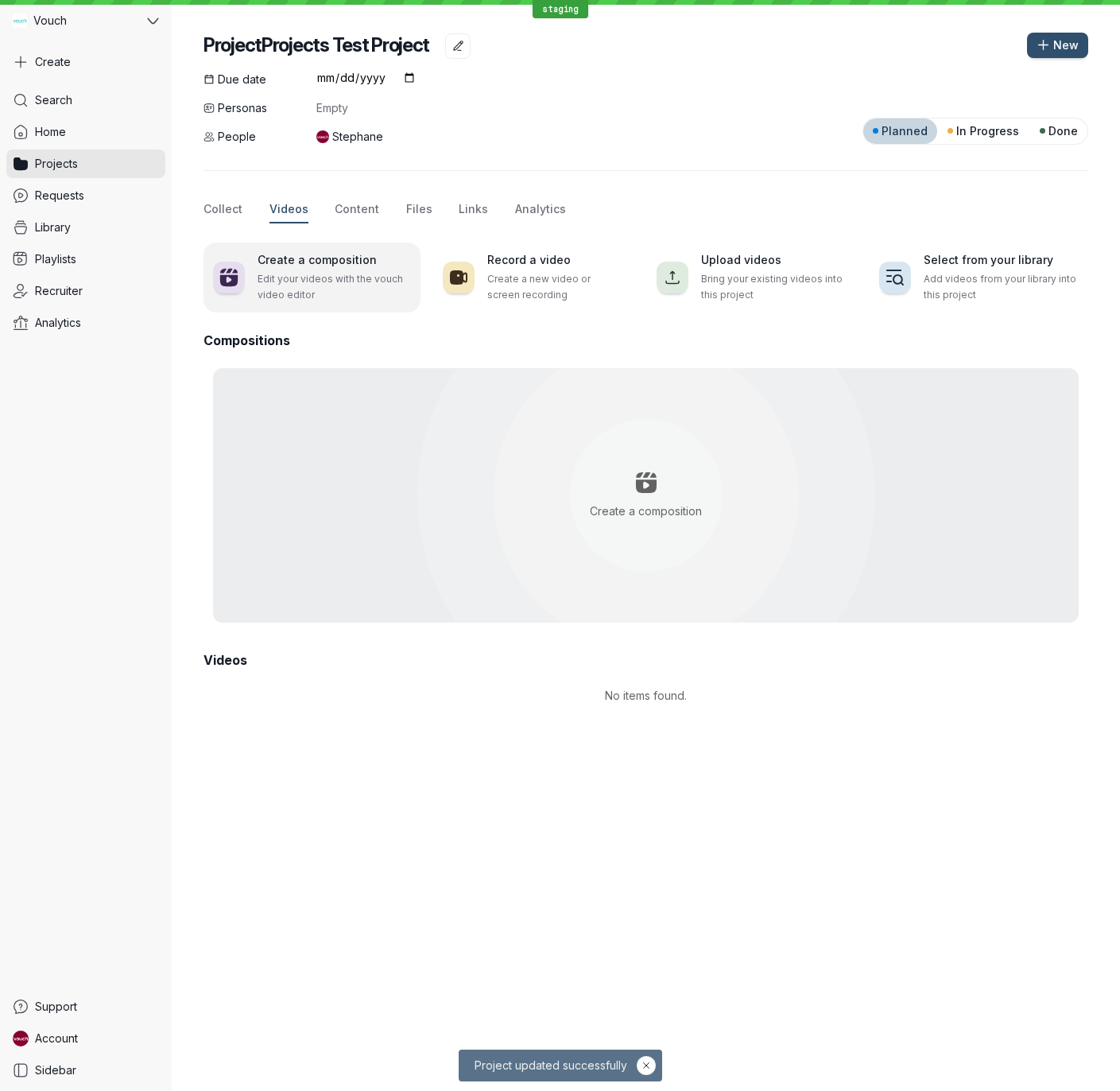
click at [329, 262] on h3 "Create a composition" at bounding box center [334, 260] width 153 height 16
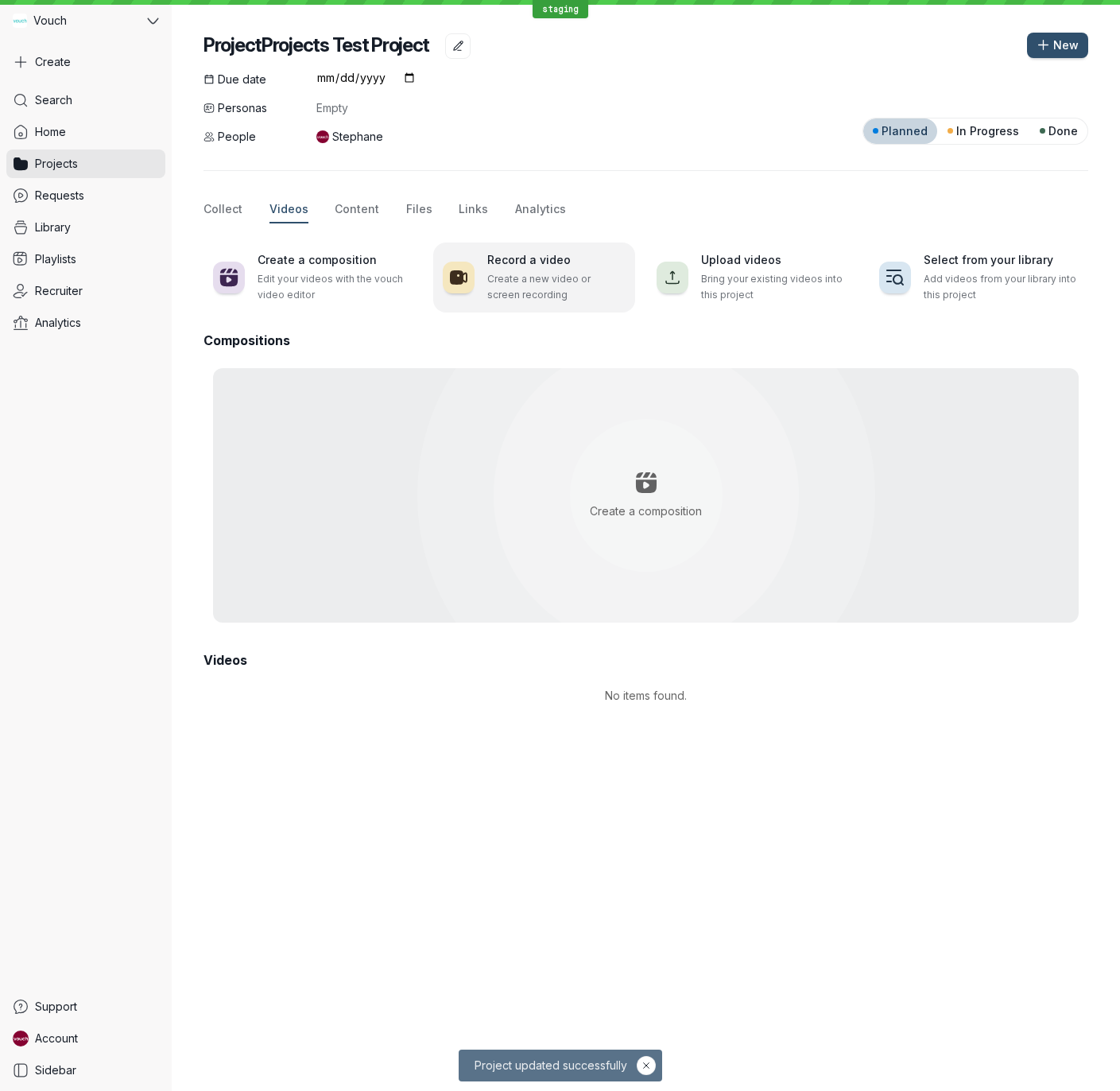
drag, startPoint x: 540, startPoint y: 281, endPoint x: 620, endPoint y: 286, distance: 80.2
click at [540, 281] on p "Create a new video or screen recording" at bounding box center [556, 287] width 138 height 32
click at [827, 200] on div "Collect Videos Content Files Links Analytics" at bounding box center [646, 210] width 885 height 27
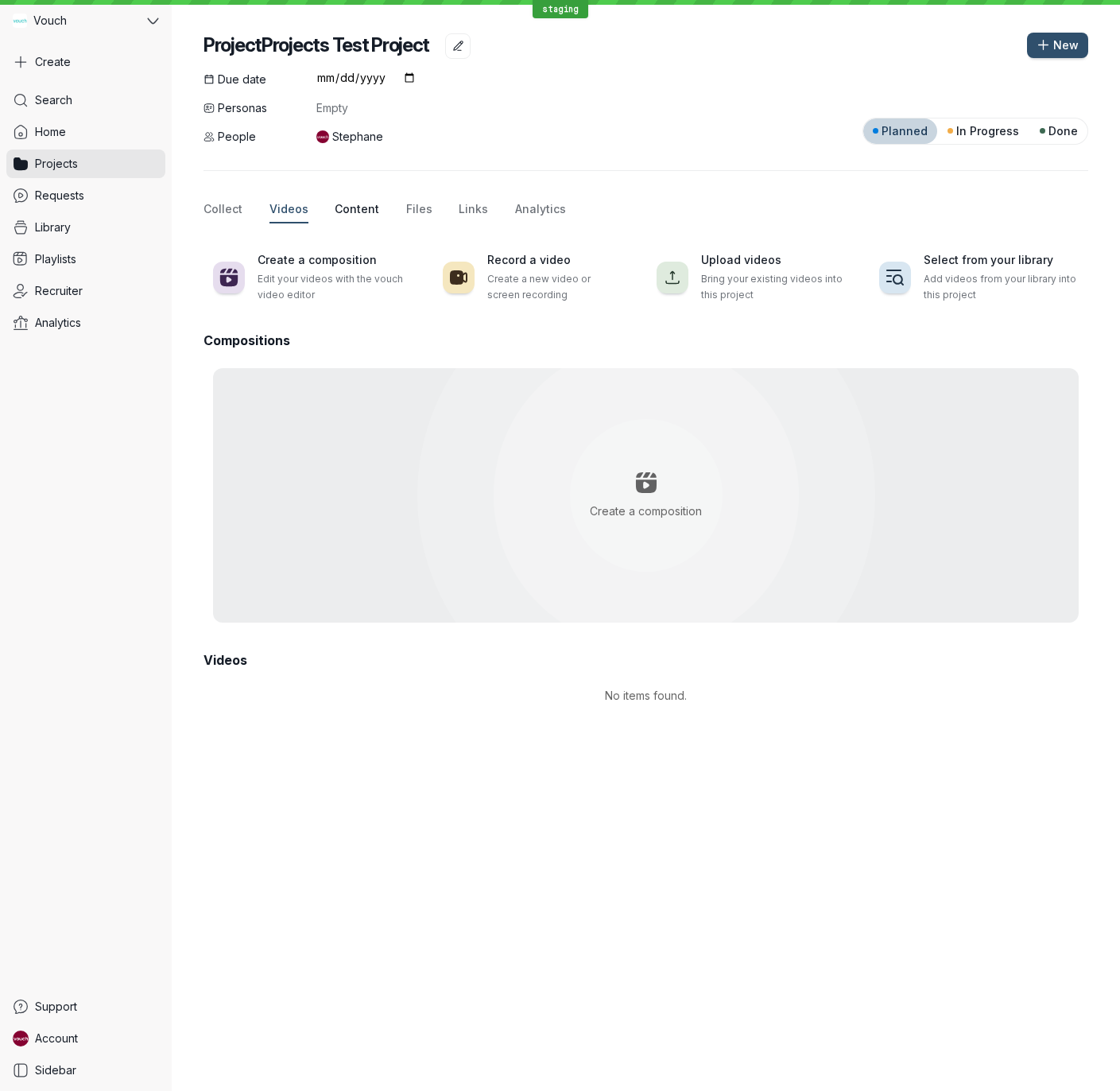
click at [341, 206] on span "Content" at bounding box center [357, 209] width 44 height 16
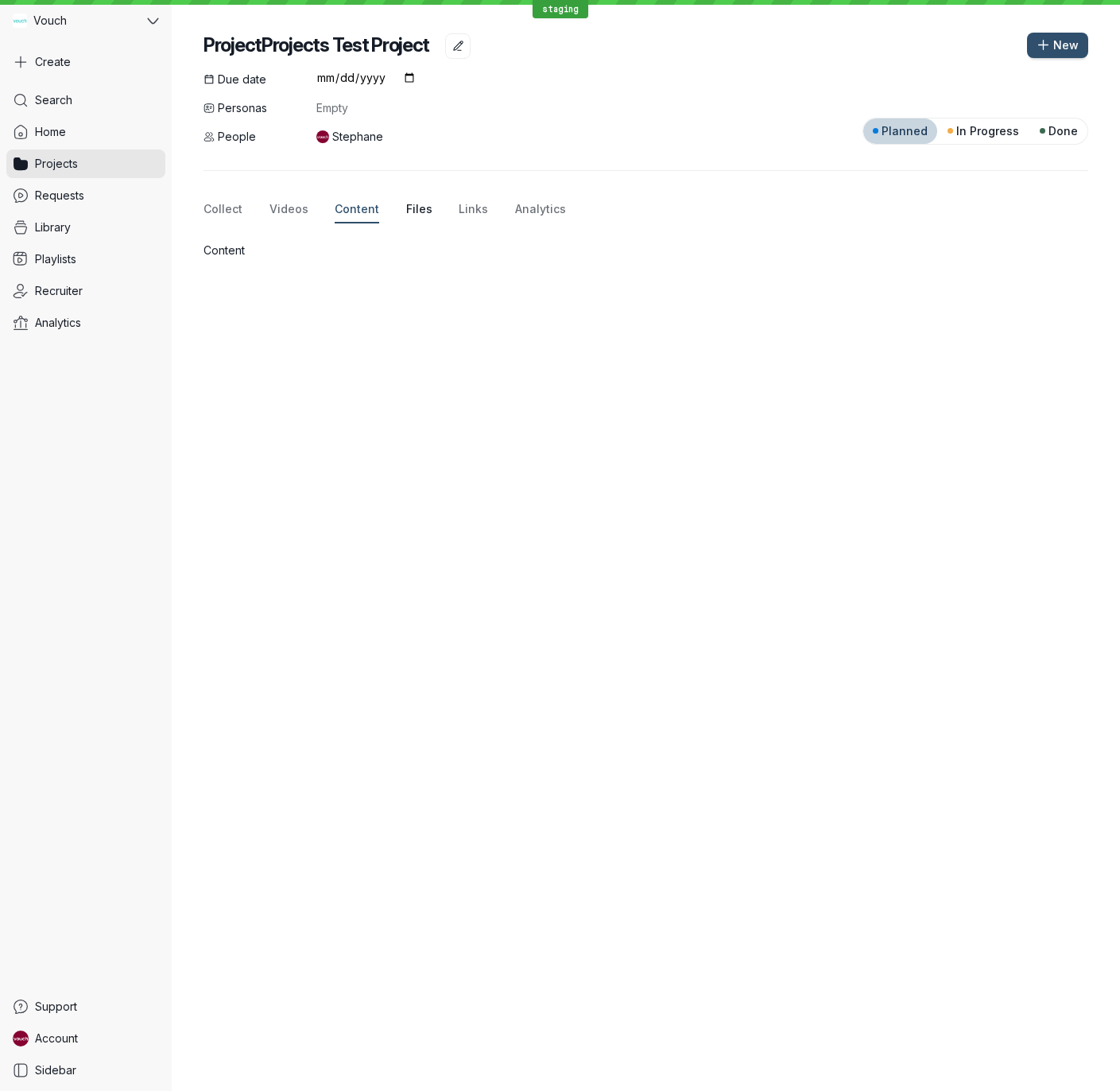
click at [420, 208] on span "Files" at bounding box center [420, 209] width 26 height 16
click at [459, 199] on button "Links" at bounding box center [472, 210] width 29 height 27
click at [387, 229] on div "Due date [DATE] Personas Empty People Stephane Planned In Progress Done Collect…" at bounding box center [646, 165] width 885 height 187
click at [412, 207] on span "Files" at bounding box center [420, 209] width 26 height 16
click at [372, 211] on span "Content" at bounding box center [357, 209] width 44 height 16
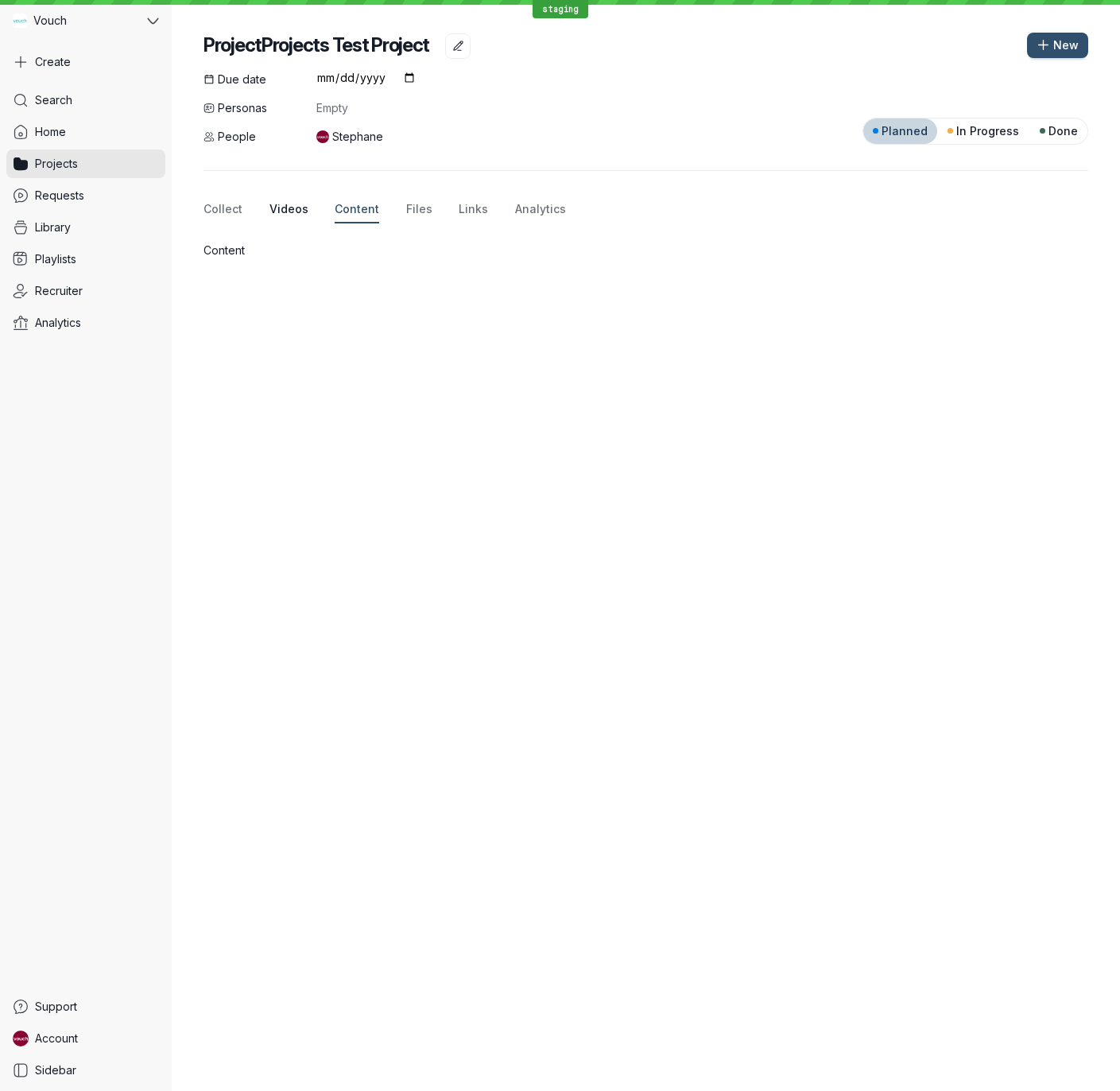
click at [292, 213] on span "Videos" at bounding box center [288, 209] width 39 height 16
